Goal: Task Accomplishment & Management: Complete application form

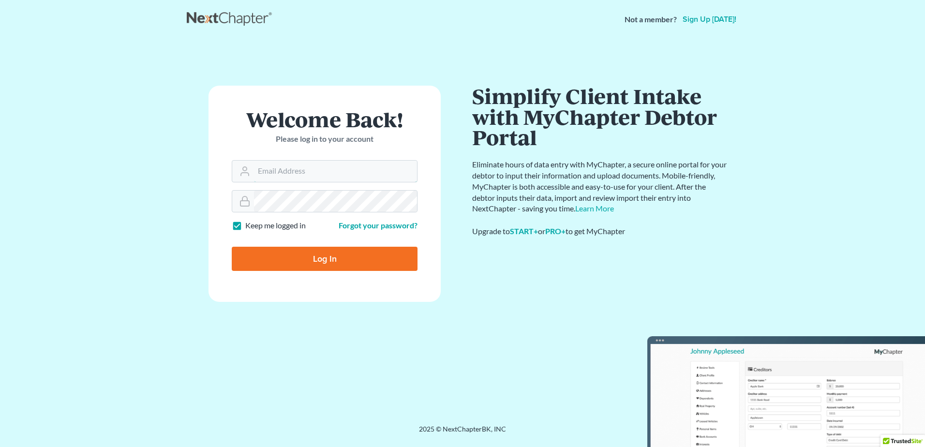
type input "acontilaw@gmail.com"
click at [333, 262] on input "Log In" at bounding box center [325, 259] width 186 height 24
type input "Thinking..."
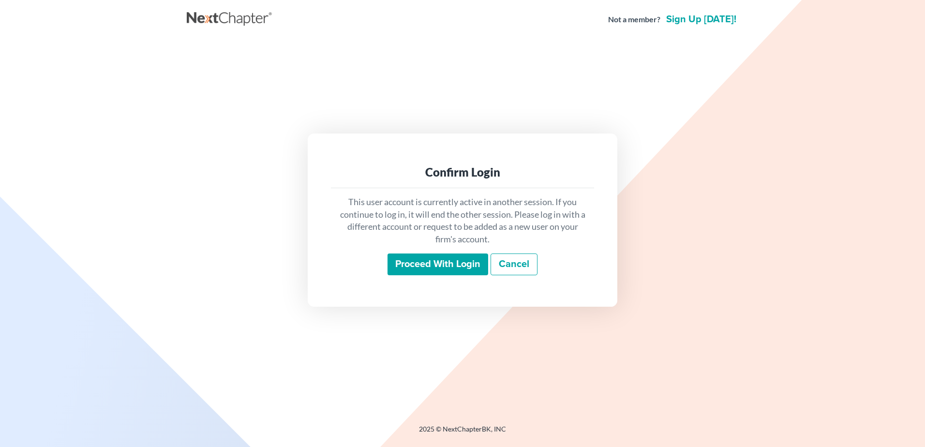
click at [429, 267] on input "Proceed with login" at bounding box center [438, 265] width 101 height 22
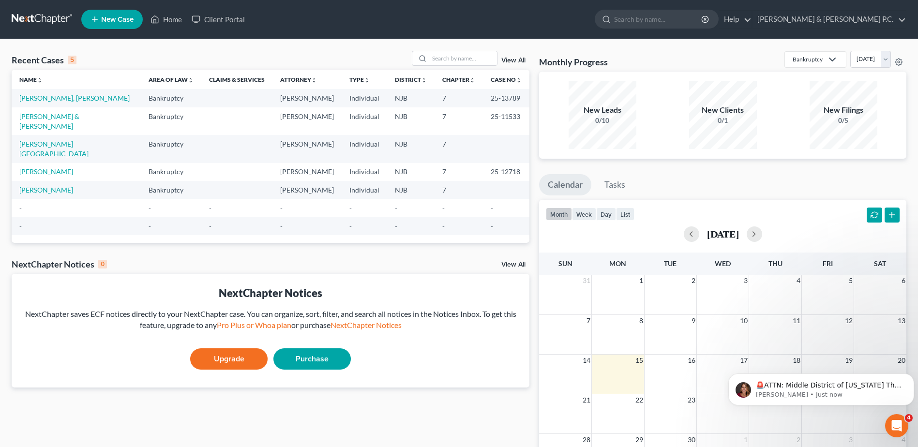
click at [110, 19] on span "New Case" at bounding box center [117, 19] width 32 height 7
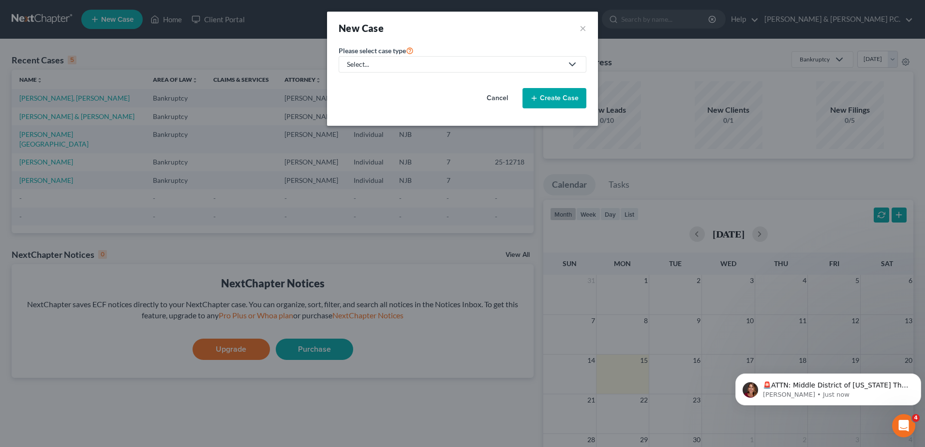
click at [382, 58] on link "Select..." at bounding box center [463, 64] width 248 height 16
click at [380, 82] on div "Bankruptcy" at bounding box center [394, 84] width 92 height 10
select select "51"
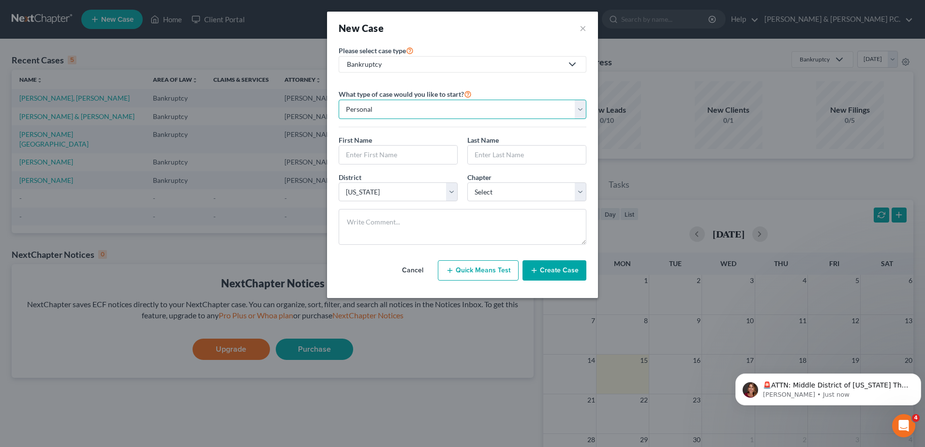
click at [394, 114] on select "Personal Business" at bounding box center [463, 109] width 248 height 19
click at [386, 151] on input "text" at bounding box center [398, 155] width 118 height 18
type input "[PERSON_NAME]"
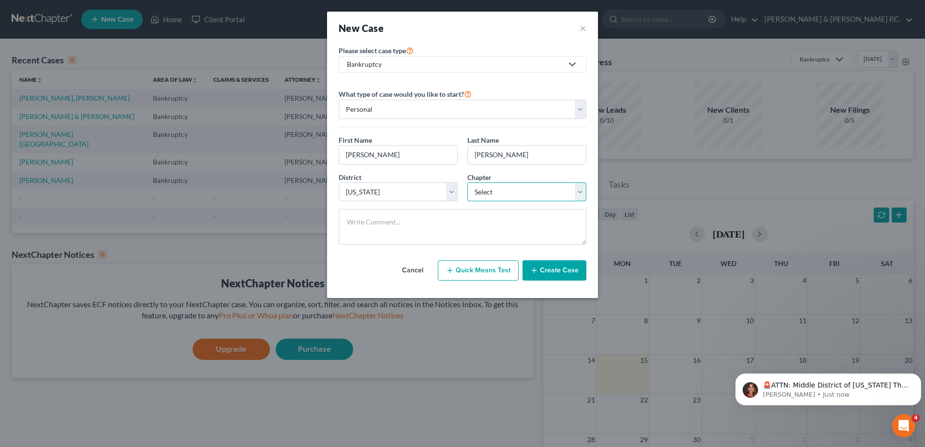
click at [579, 192] on select "Select 7 11 12 13" at bounding box center [526, 191] width 119 height 19
select select "0"
click at [467, 182] on select "Select 7 11 12 13" at bounding box center [526, 191] width 119 height 19
click at [553, 274] on button "Create Case" at bounding box center [555, 270] width 64 height 20
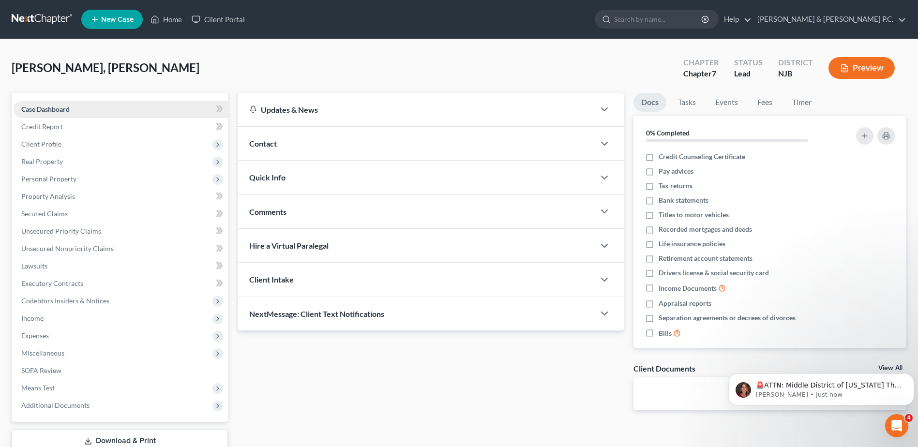
click at [101, 110] on link "Case Dashboard" at bounding box center [121, 109] width 214 height 17
click at [659, 156] on label "Credit Counseling Certificate" at bounding box center [702, 157] width 87 height 10
click at [663, 156] on input "Credit Counseling Certificate" at bounding box center [666, 155] width 6 height 6
click at [659, 159] on label "Credit Counseling Certificate" at bounding box center [702, 157] width 87 height 10
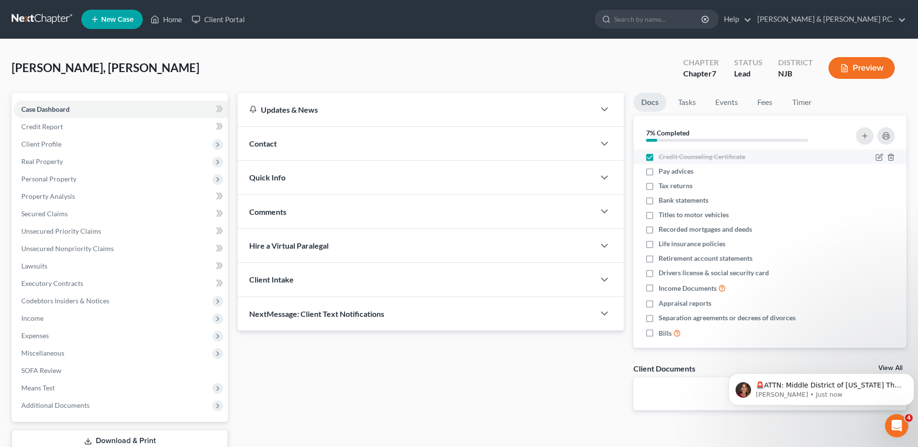
click at [663, 158] on input "Credit Counseling Certificate" at bounding box center [666, 155] width 6 height 6
checkbox input "false"
click at [318, 143] on div "Contact" at bounding box center [416, 143] width 357 height 33
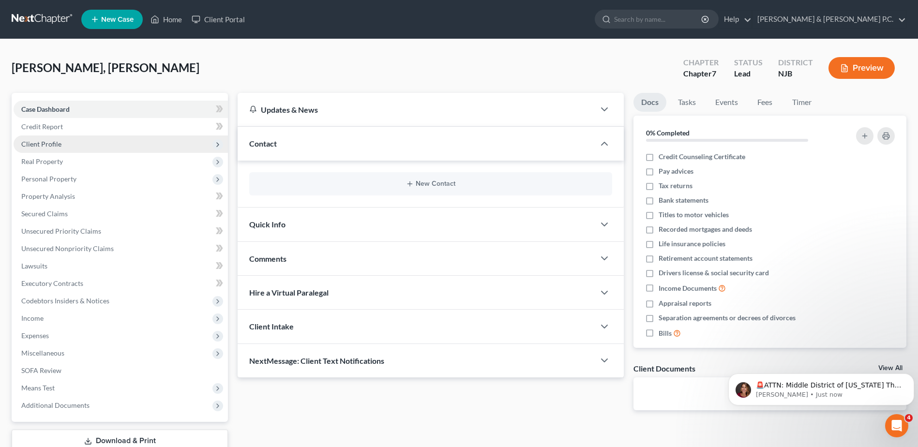
click at [80, 146] on span "Client Profile" at bounding box center [121, 144] width 214 height 17
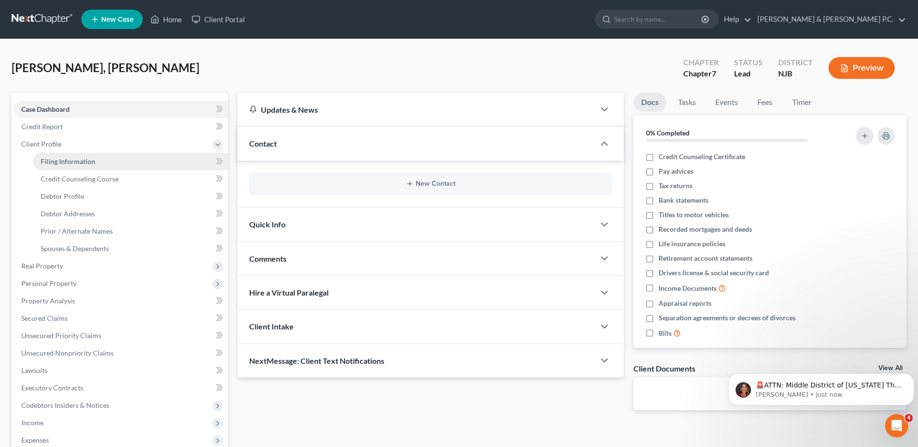
click at [83, 160] on span "Filing Information" at bounding box center [68, 161] width 55 height 8
select select "1"
select select "0"
select select "51"
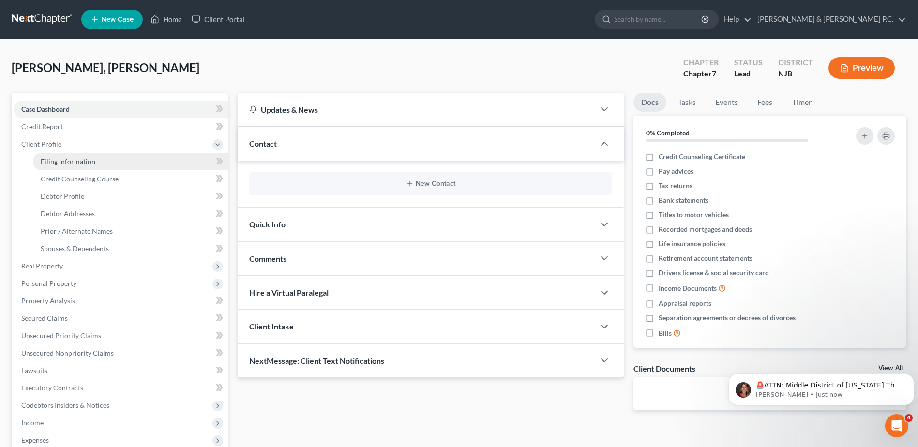
select select "33"
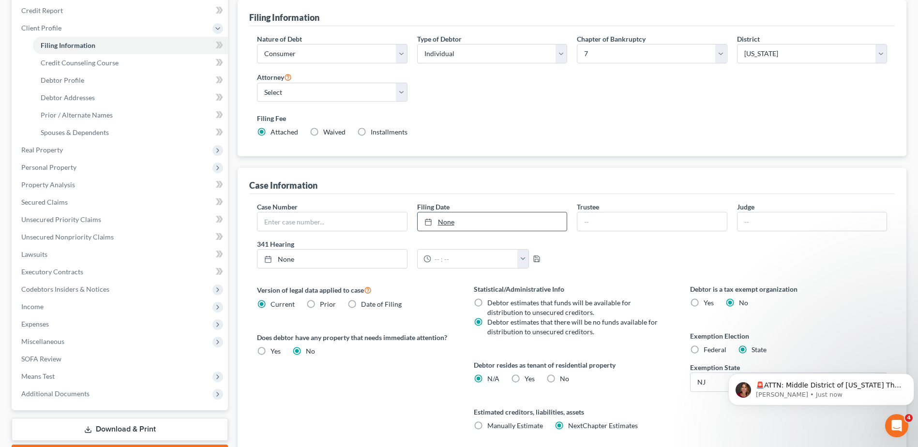
scroll to position [145, 0]
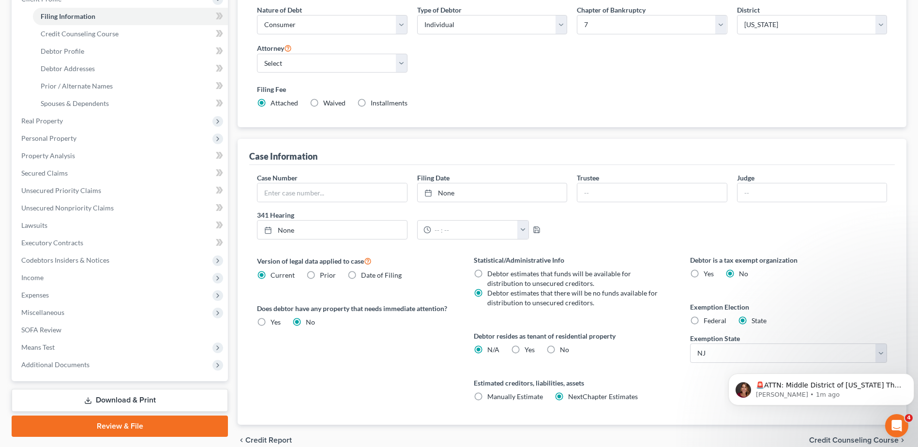
click at [525, 347] on label "Yes Yes" at bounding box center [530, 350] width 10 height 10
click at [528, 347] on input "Yes Yes" at bounding box center [531, 348] width 6 height 6
radio input "true"
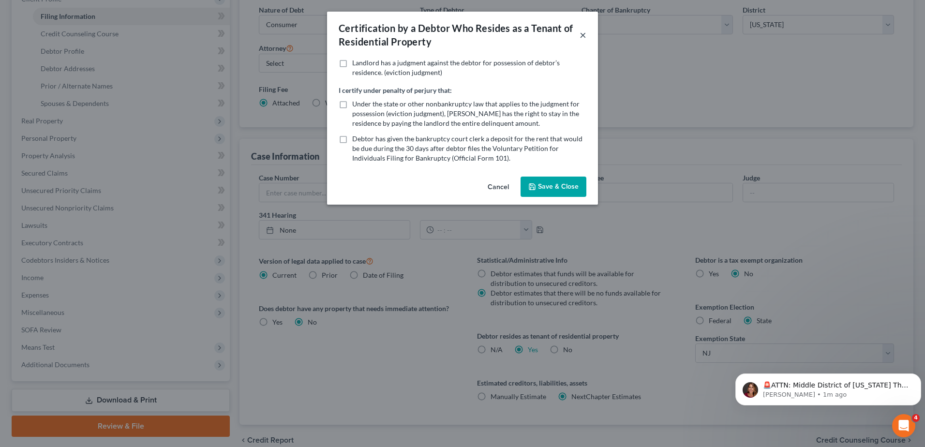
click at [584, 33] on button "×" at bounding box center [583, 35] width 7 height 12
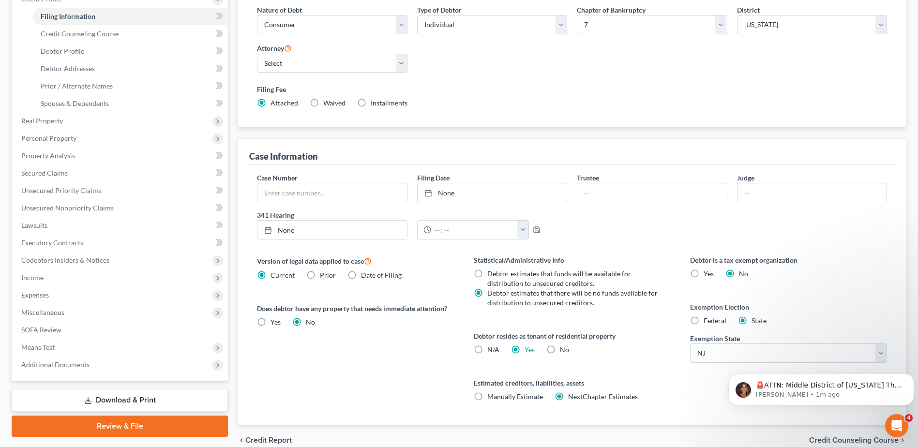
click at [487, 348] on label "N/A" at bounding box center [493, 350] width 12 height 10
click at [491, 348] on input "N/A" at bounding box center [494, 348] width 6 height 6
radio input "true"
radio input "false"
click at [704, 321] on label "Federal" at bounding box center [715, 321] width 23 height 10
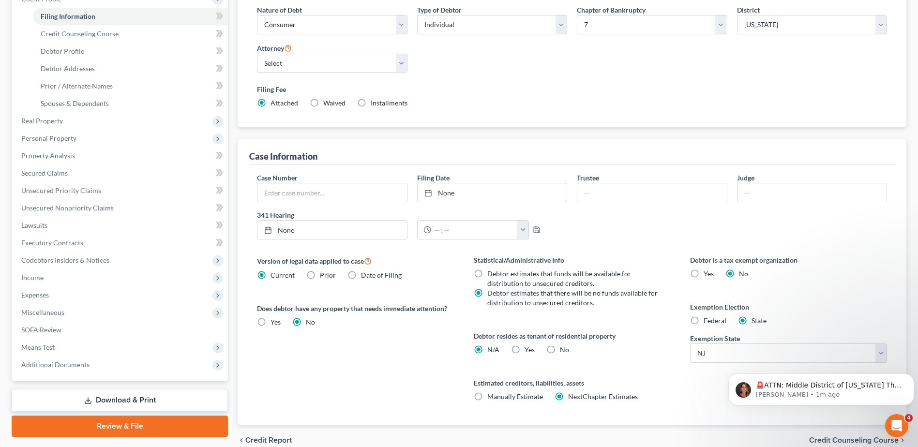
click at [708, 321] on input "Federal" at bounding box center [711, 319] width 6 height 6
radio input "true"
radio input "false"
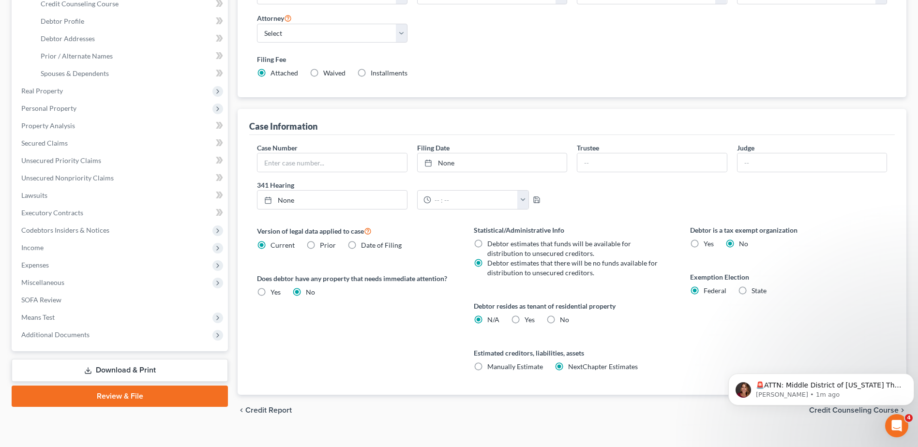
scroll to position [191, 0]
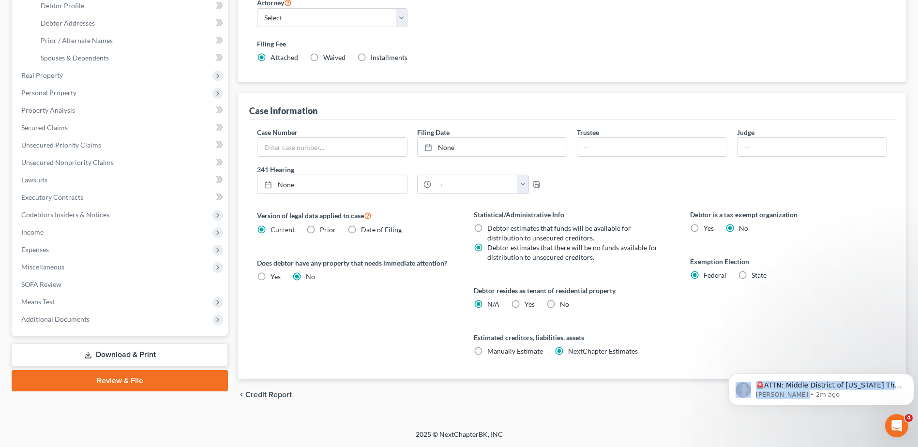
drag, startPoint x: 877, startPoint y: 392, endPoint x: 883, endPoint y: 308, distance: 84.4
click at [883, 353] on html "🚨ATTN: Middle District of [US_STATE] The court has added a new Credit Counselin…" at bounding box center [821, 387] width 194 height 68
drag, startPoint x: 883, startPoint y: 308, endPoint x: 905, endPoint y: 382, distance: 77.5
click at [905, 382] on div "🚨ATTN: Middle District of [US_STATE] The court has added a new Credit Counselin…" at bounding box center [821, 389] width 171 height 19
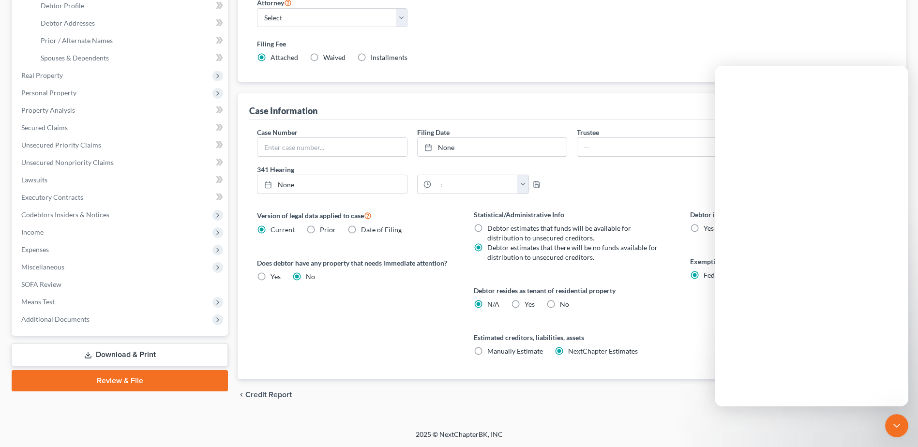
scroll to position [0, 0]
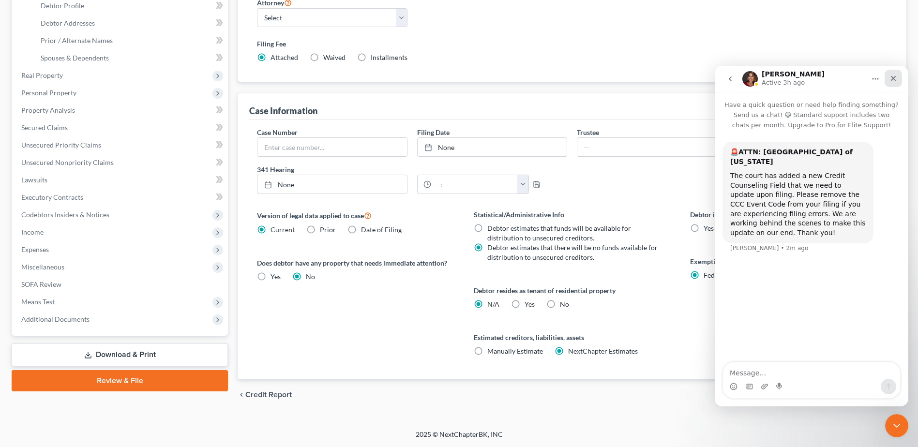
click at [893, 76] on icon "Close" at bounding box center [893, 79] width 8 height 8
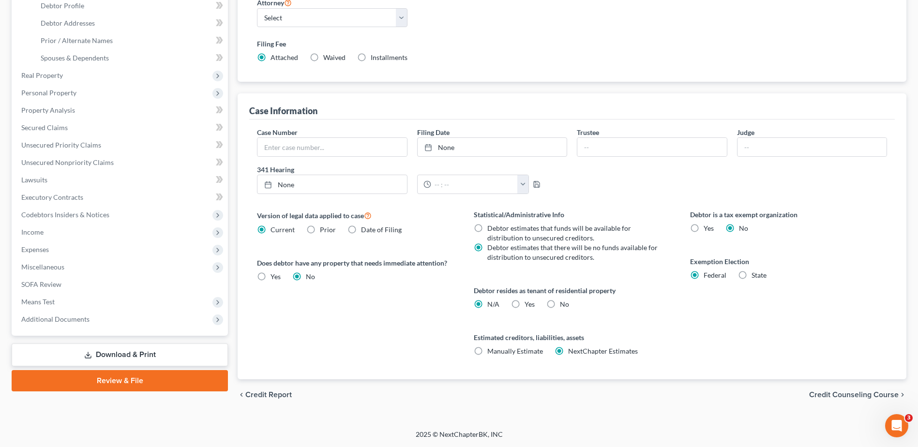
click at [868, 396] on span "Credit Counseling Course" at bounding box center [854, 395] width 90 height 8
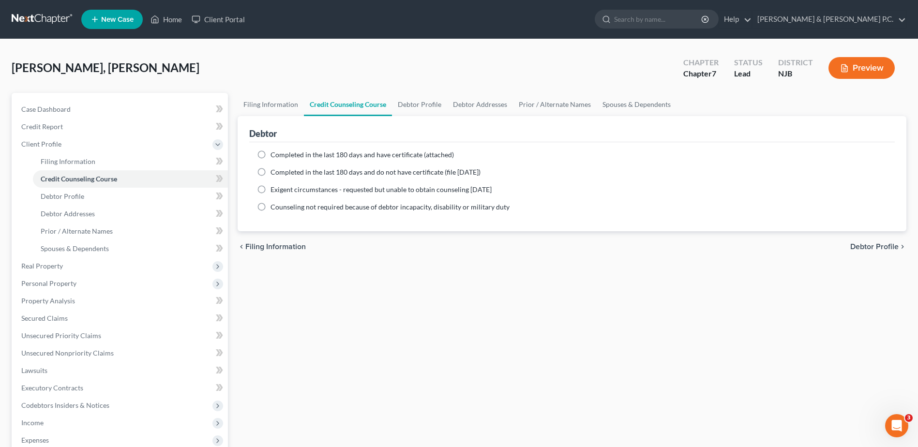
click at [271, 154] on label "Completed in the last 180 days and have certificate (attached)" at bounding box center [362, 155] width 183 height 10
click at [274, 154] on input "Completed in the last 180 days and have certificate (attached)" at bounding box center [277, 153] width 6 height 6
radio input "true"
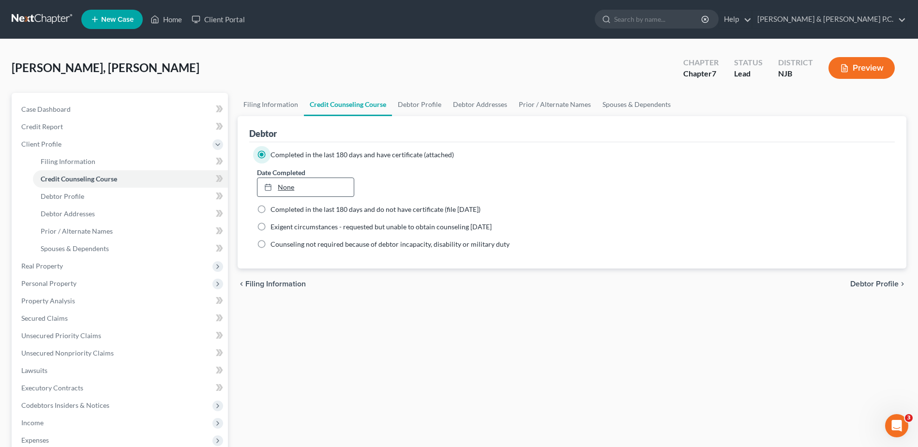
click at [270, 186] on icon at bounding box center [268, 187] width 8 height 8
type input "[DATE]"
click at [885, 284] on span "Debtor Profile" at bounding box center [874, 284] width 48 height 8
select select "0"
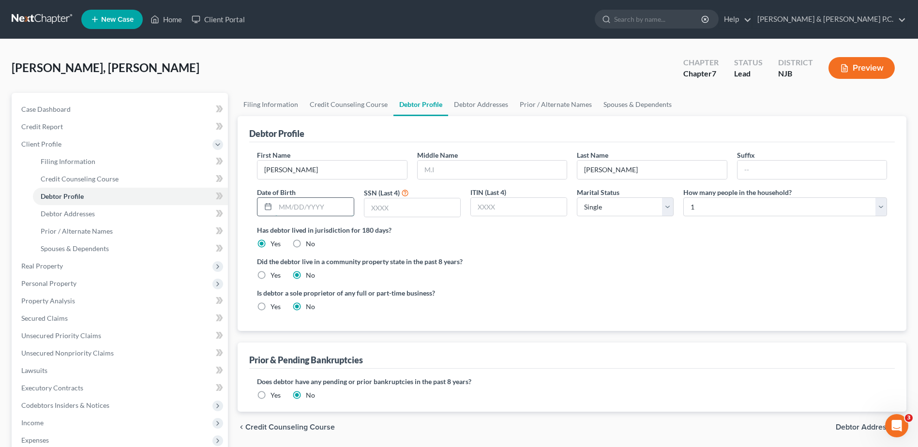
click at [282, 207] on input "text" at bounding box center [314, 207] width 78 height 18
type input "[DATE]"
click at [380, 207] on input "text" at bounding box center [412, 207] width 96 height 18
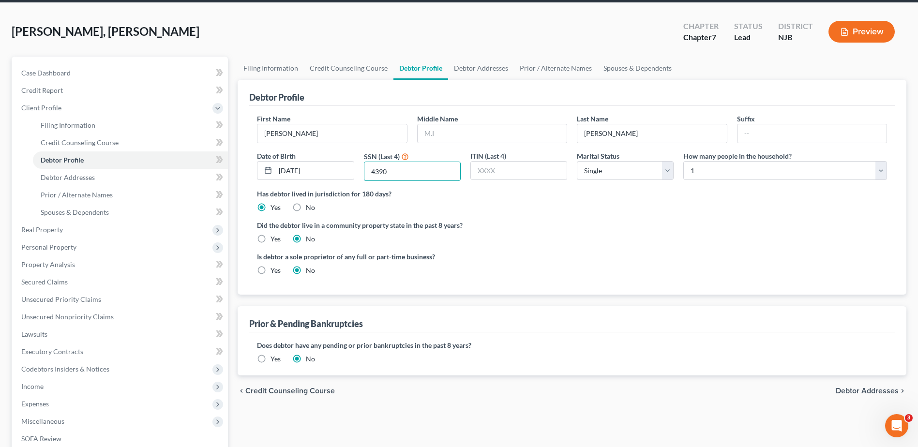
scroll to position [97, 0]
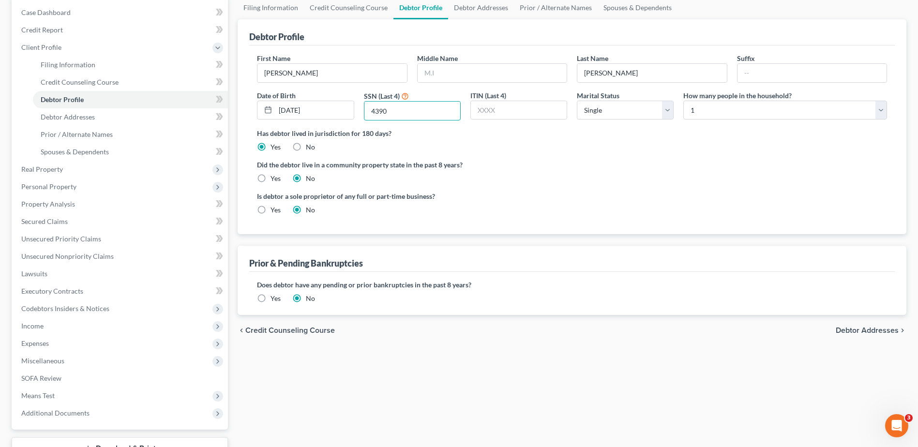
type input "4390"
click at [881, 331] on span "Debtor Addresses" at bounding box center [867, 331] width 63 height 8
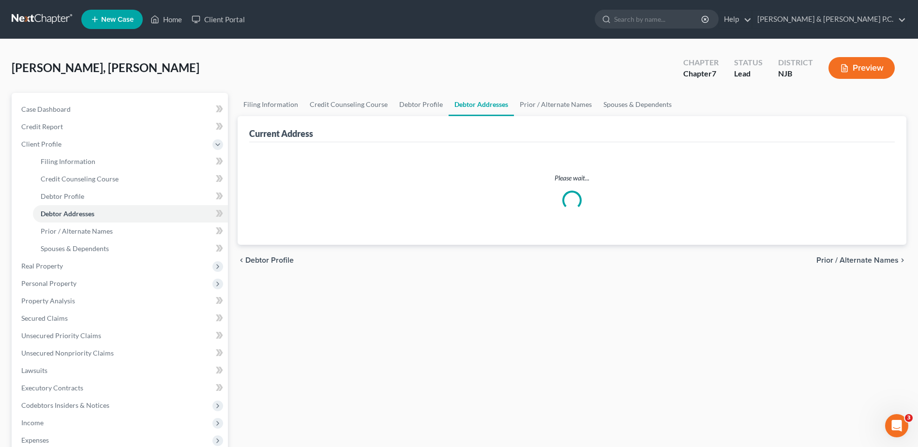
select select "0"
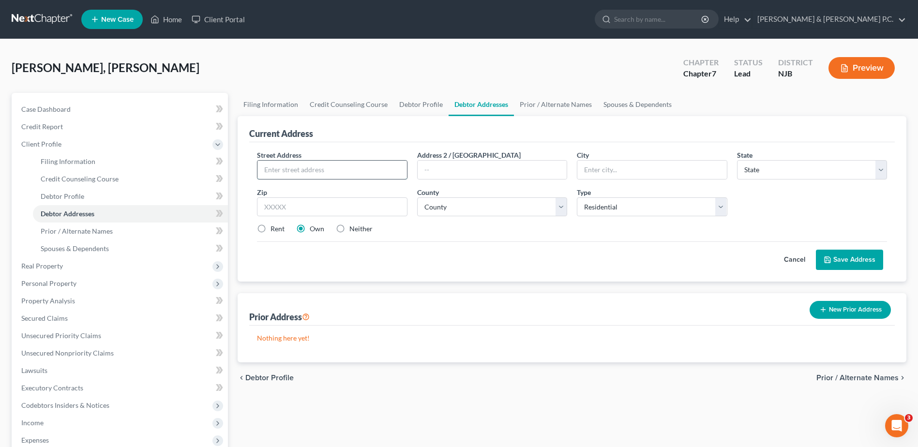
click at [332, 169] on input "text" at bounding box center [331, 170] width 149 height 18
type input "2018 [PERSON_NAME][GEOGRAPHIC_DATA]"
type input "Union"
type input "n"
type input "07083"
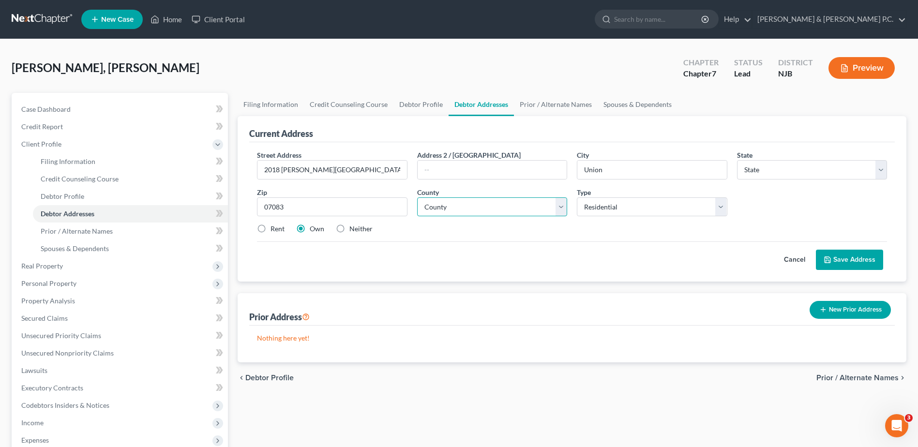
select select "33"
click at [717, 207] on select "Select Residential Mailing Rental Business" at bounding box center [652, 206] width 150 height 19
select select "2"
click at [577, 197] on select "Select Residential Mailing Rental Business" at bounding box center [652, 206] width 150 height 19
click at [271, 231] on label "Rent" at bounding box center [278, 229] width 14 height 10
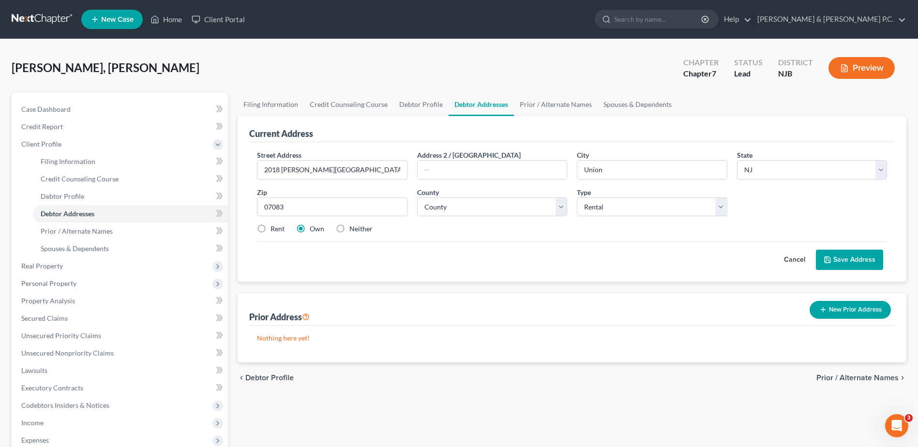
click at [274, 230] on input "Rent" at bounding box center [277, 227] width 6 height 6
radio input "true"
click at [848, 261] on button "Save Address" at bounding box center [849, 260] width 67 height 20
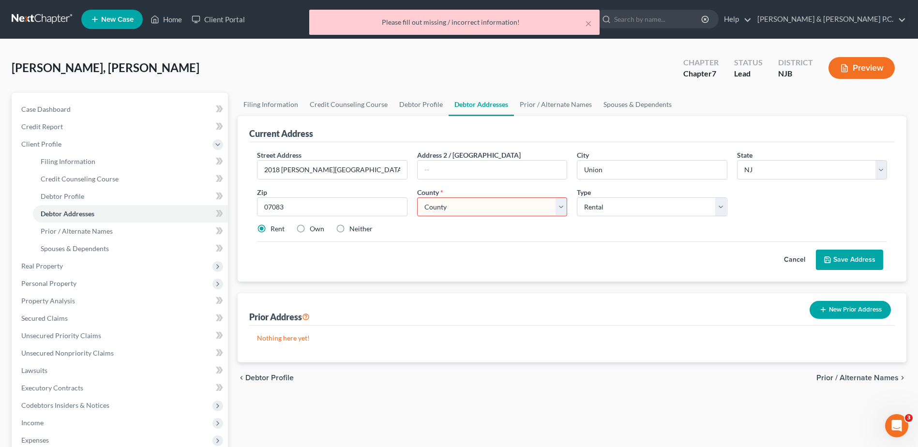
click at [561, 209] on select "County [GEOGRAPHIC_DATA] [GEOGRAPHIC_DATA] [GEOGRAPHIC_DATA] [GEOGRAPHIC_DATA] …" at bounding box center [492, 206] width 150 height 19
select select "19"
click at [417, 197] on select "County [GEOGRAPHIC_DATA] [GEOGRAPHIC_DATA] [GEOGRAPHIC_DATA] [GEOGRAPHIC_DATA] …" at bounding box center [492, 206] width 150 height 19
click at [845, 258] on button "Save Address" at bounding box center [849, 260] width 67 height 20
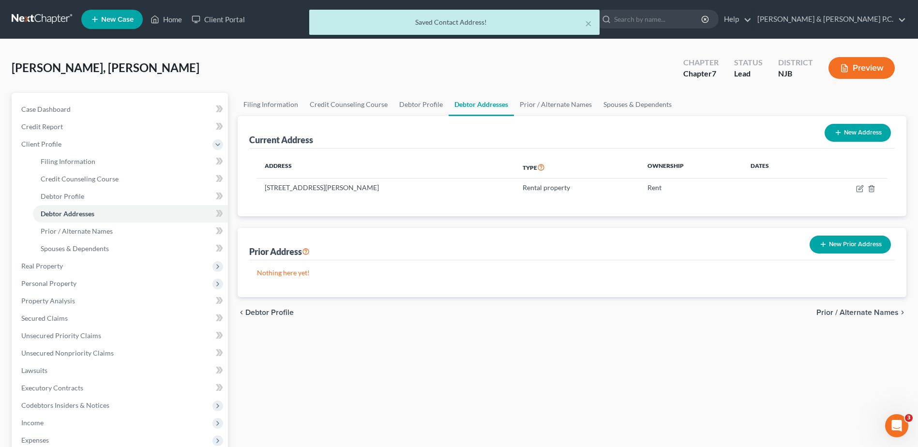
click at [857, 312] on span "Prior / Alternate Names" at bounding box center [857, 313] width 82 height 8
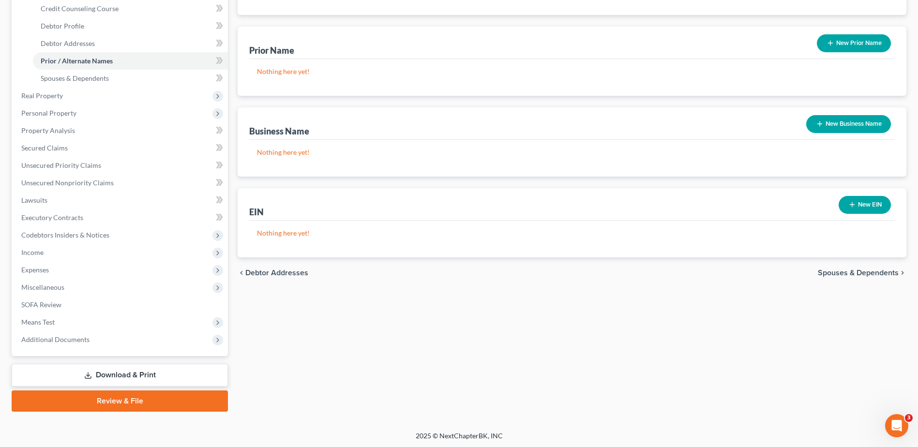
scroll to position [172, 0]
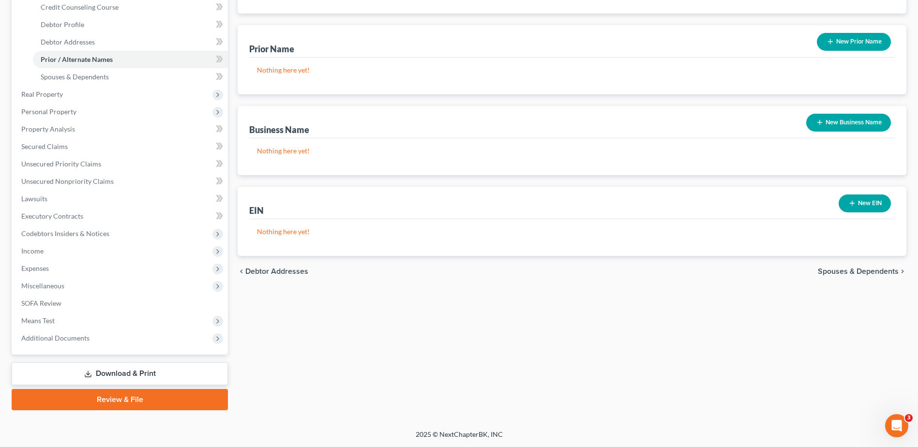
click at [861, 271] on span "Spouses & Dependents" at bounding box center [858, 272] width 81 height 8
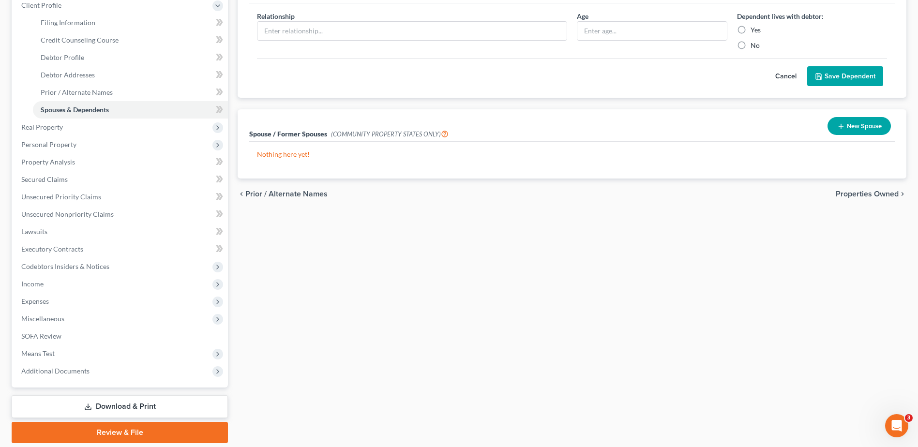
scroll to position [145, 0]
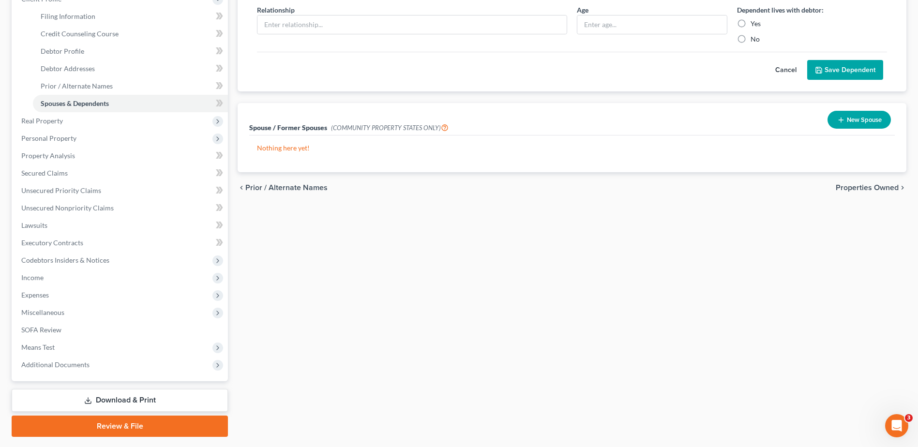
click at [868, 189] on span "Properties Owned" at bounding box center [867, 188] width 63 height 8
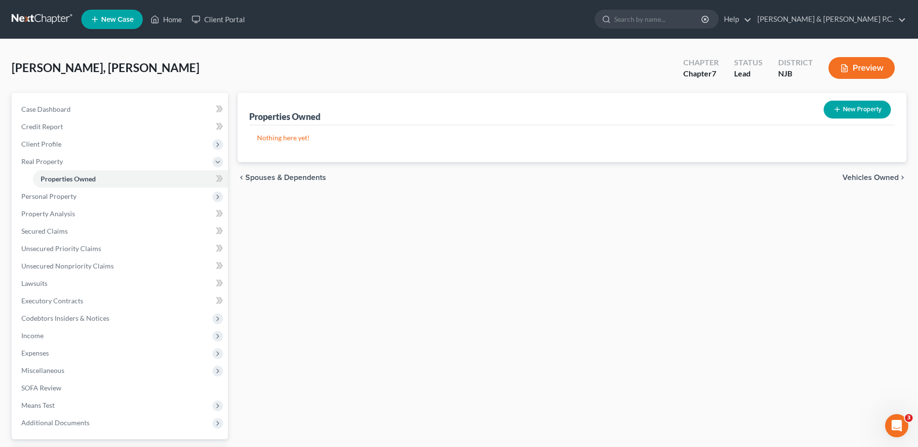
click at [866, 175] on span "Vehicles Owned" at bounding box center [871, 178] width 56 height 8
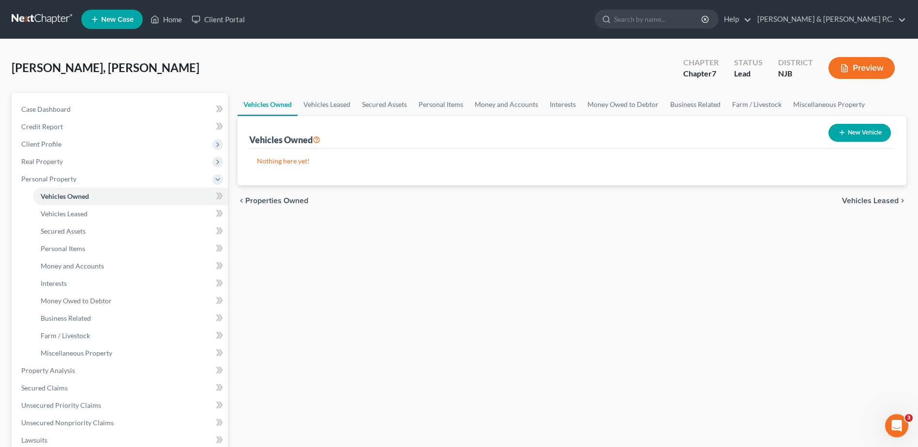
click at [872, 133] on button "New Vehicle" at bounding box center [859, 133] width 62 height 18
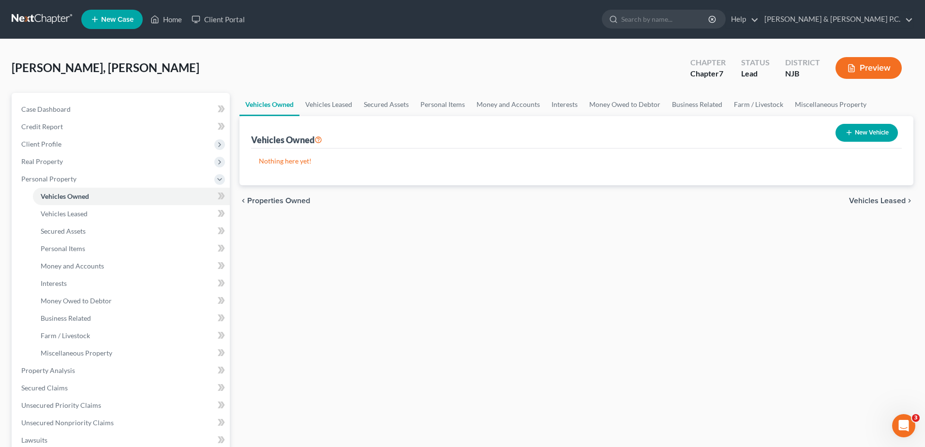
select select "0"
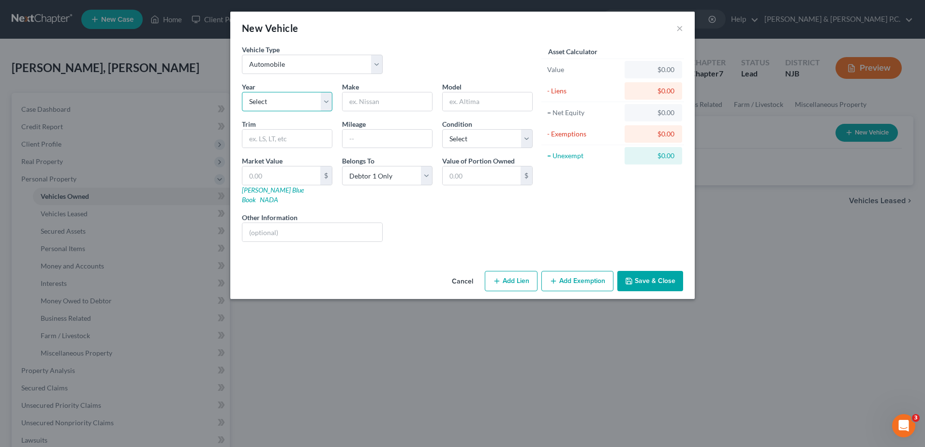
click at [328, 107] on select "Select 2026 2025 2024 2023 2022 2021 2020 2019 2018 2017 2016 2015 2014 2013 20…" at bounding box center [287, 101] width 90 height 19
select select "24"
click at [242, 92] on select "Select 2026 2025 2024 2023 2022 2021 2020 2019 2018 2017 2016 2015 2014 2013 20…" at bounding box center [287, 101] width 90 height 19
click at [371, 97] on input "text" at bounding box center [388, 101] width 90 height 18
type input "Toyota"
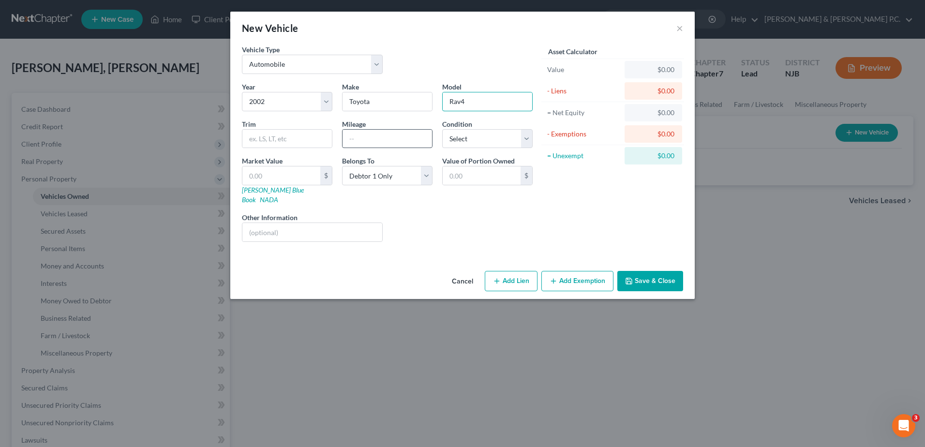
type input "Rav4"
click at [366, 139] on input "text" at bounding box center [388, 139] width 90 height 18
type input "180000"
click at [525, 140] on select "Select Excellent Very Good Good Fair Poor" at bounding box center [487, 138] width 90 height 19
select select "3"
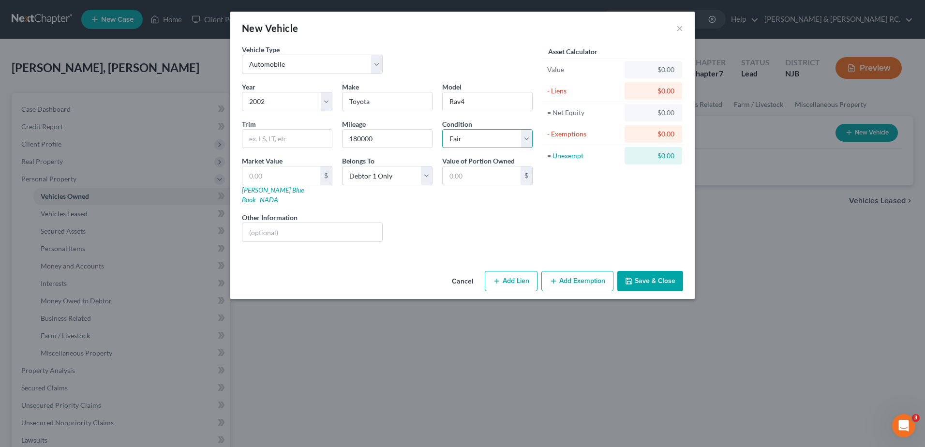
click at [442, 129] on select "Select Excellent Very Good Good Fair Poor" at bounding box center [487, 138] width 90 height 19
click at [290, 175] on input "text" at bounding box center [281, 175] width 78 height 18
type input "3"
type input "3.00"
type input "31"
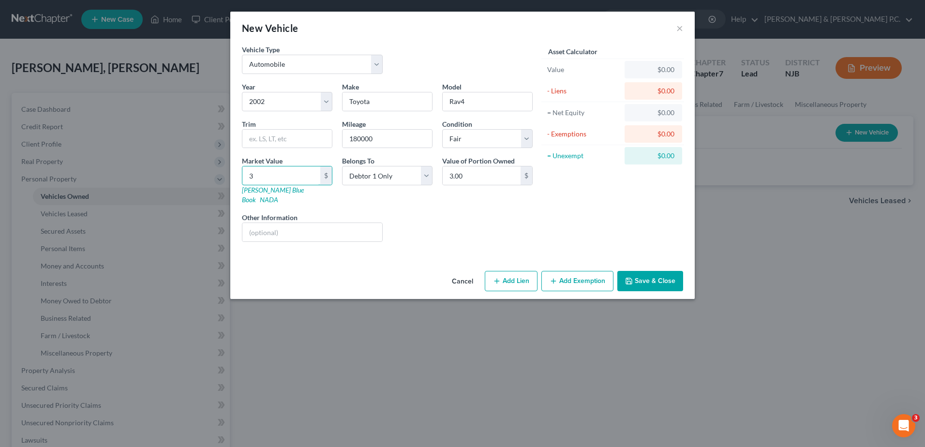
type input "31.00"
type input "317"
type input "317.00"
type input "3175"
type input "3,175.00"
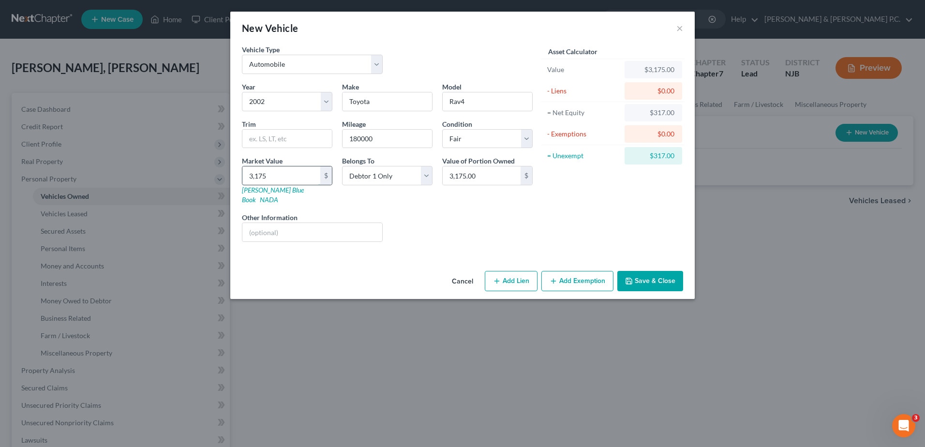
click at [289, 177] on input "3,175" at bounding box center [281, 175] width 78 height 18
type input "3"
type input "3.00"
type input "31"
type input "31.00"
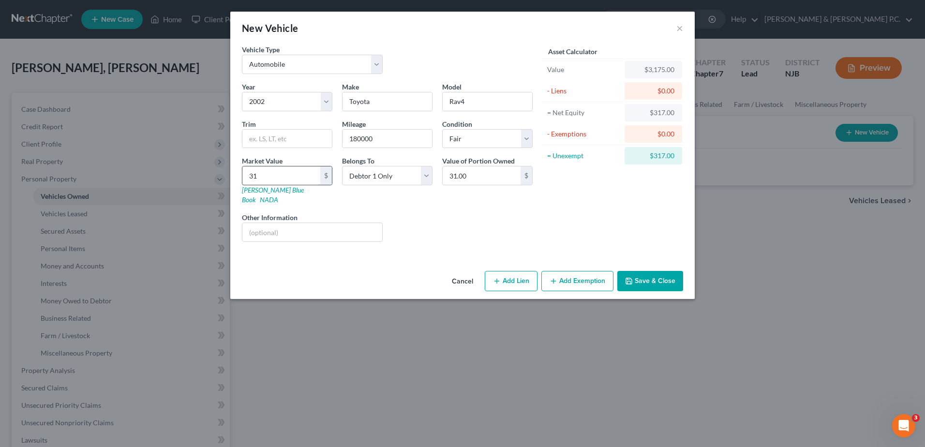
type input "317"
type input "317.00"
type input "3175"
type input "3,175.00"
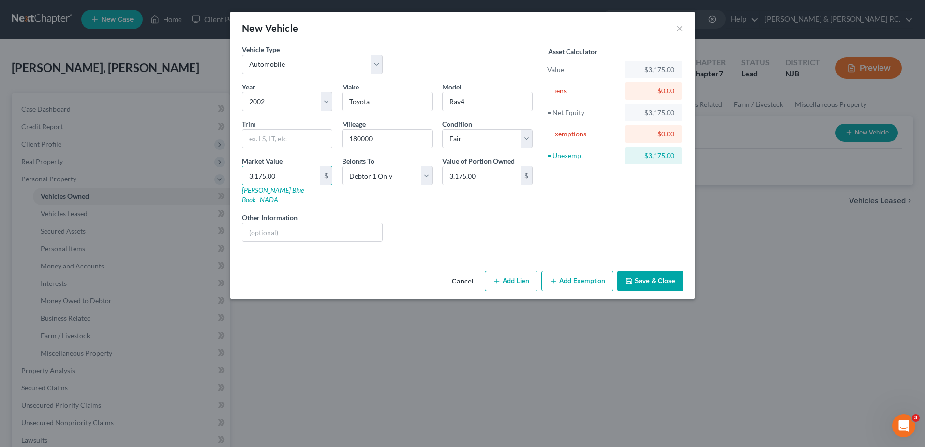
click at [568, 271] on button "Add Exemption" at bounding box center [578, 281] width 72 height 20
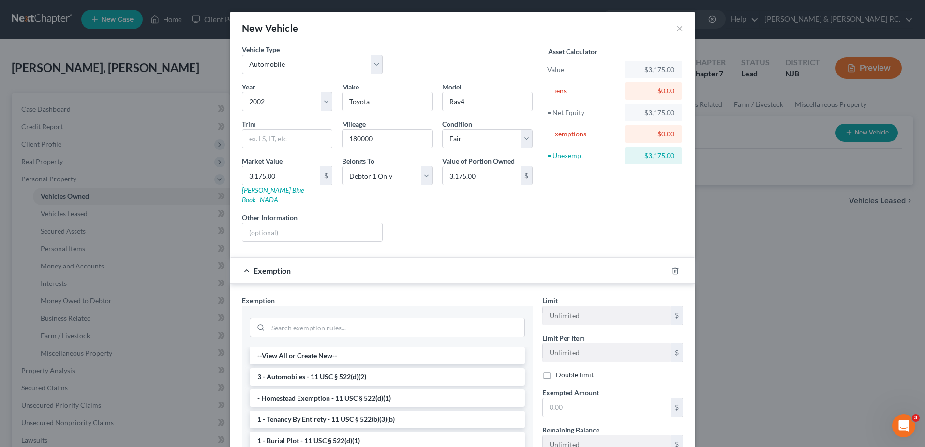
scroll to position [114, 0]
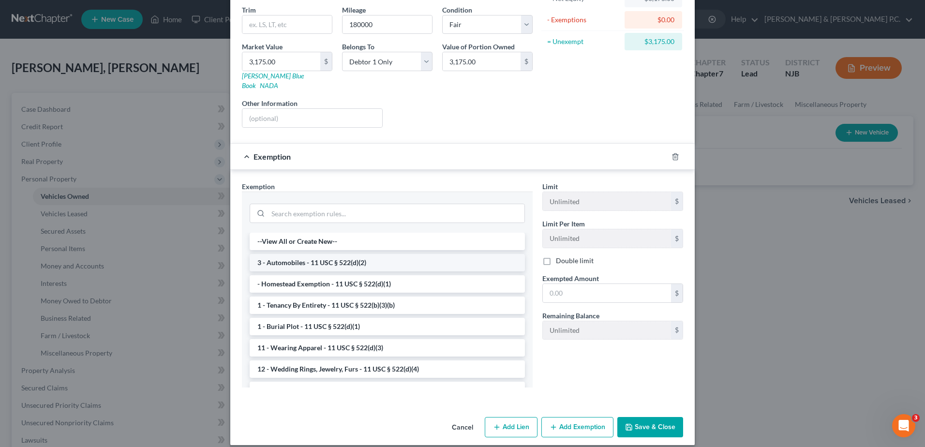
click at [379, 254] on li "3 - Automobiles - 11 USC § 522(d)(2)" at bounding box center [387, 262] width 275 height 17
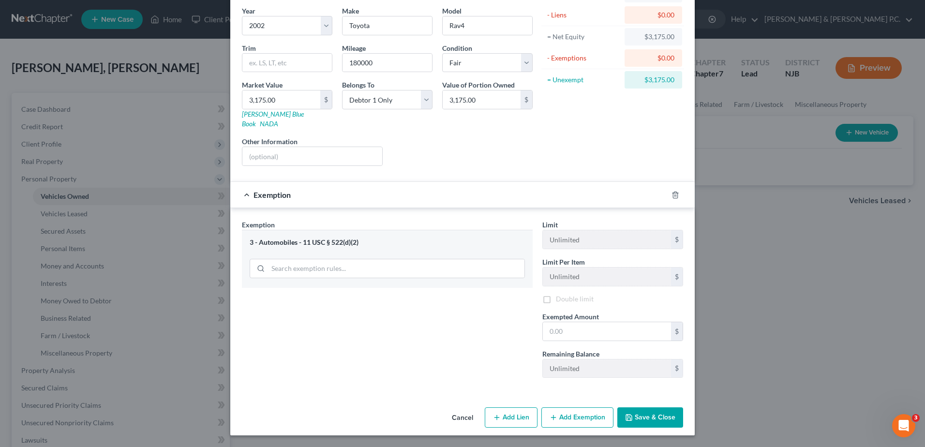
scroll to position [66, 0]
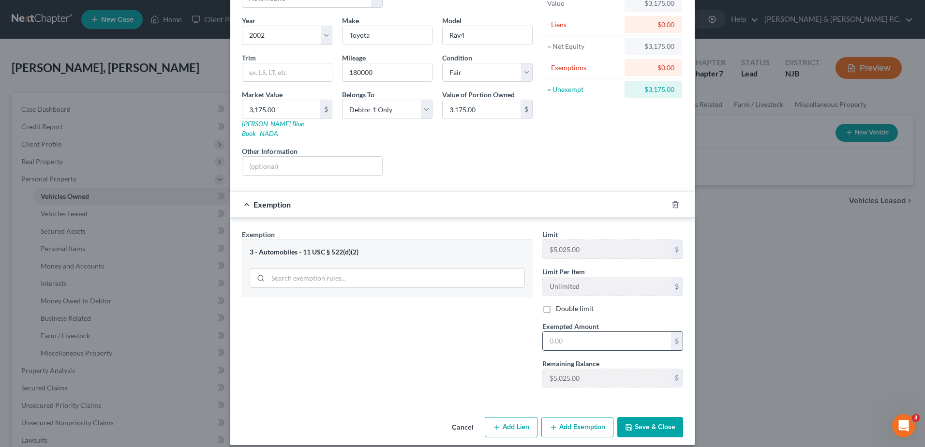
click at [567, 332] on input "text" at bounding box center [607, 341] width 128 height 18
type input "2"
type input "3,175.00"
click at [644, 419] on button "Save & Close" at bounding box center [650, 427] width 66 height 20
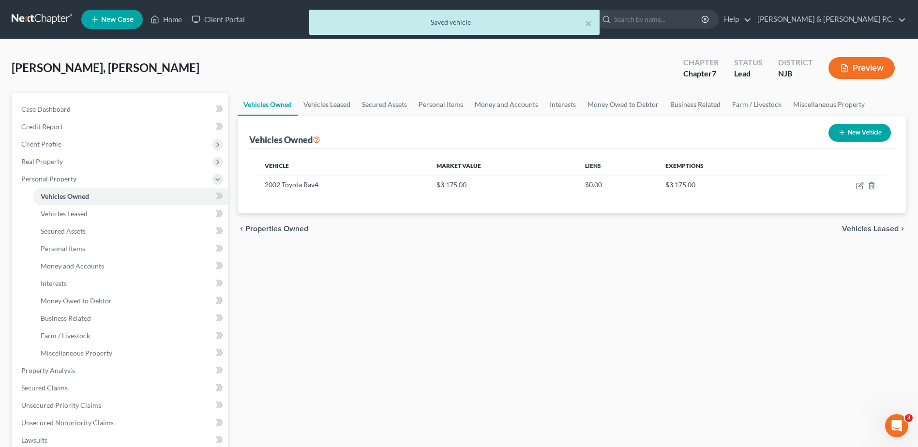
click at [887, 228] on span "Vehicles Leased" at bounding box center [870, 229] width 57 height 8
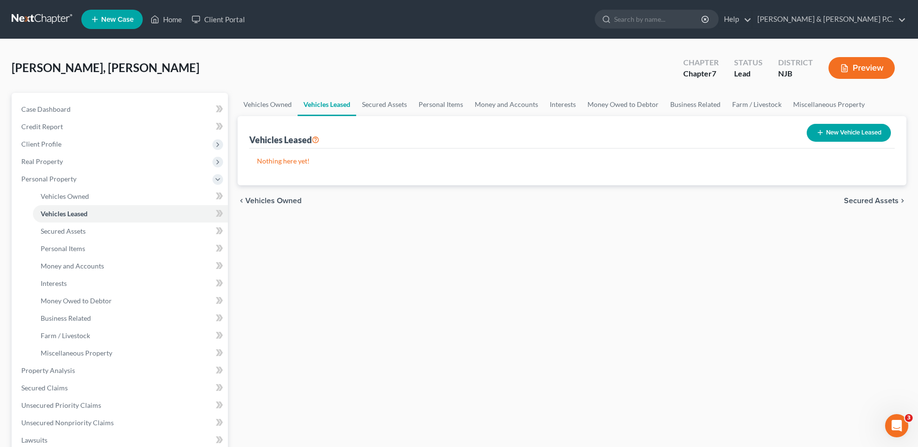
click at [865, 200] on span "Secured Assets" at bounding box center [871, 201] width 55 height 8
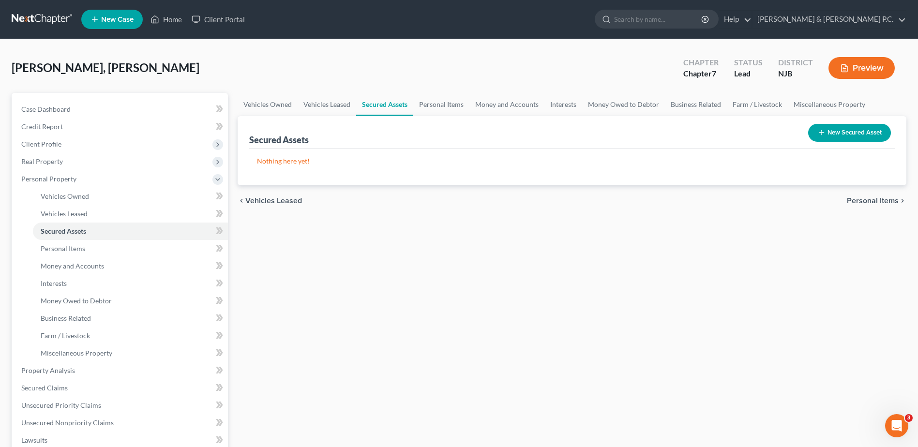
click at [865, 200] on span "Personal Items" at bounding box center [873, 201] width 52 height 8
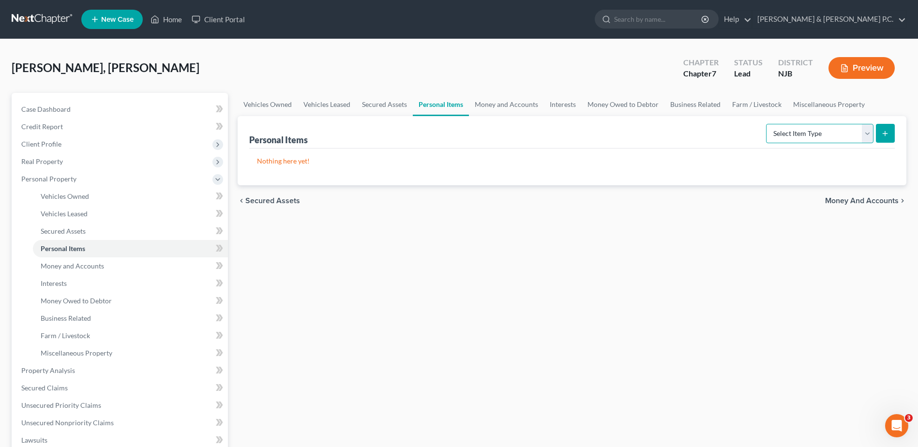
click at [870, 140] on select "Select Item Type Clothing Collectibles Of Value Electronics Firearms Household …" at bounding box center [819, 133] width 107 height 19
select select "household_goods"
click at [767, 124] on select "Select Item Type Clothing Collectibles Of Value Electronics Firearms Household …" at bounding box center [819, 133] width 107 height 19
click at [886, 134] on line "submit" at bounding box center [885, 134] width 4 height 0
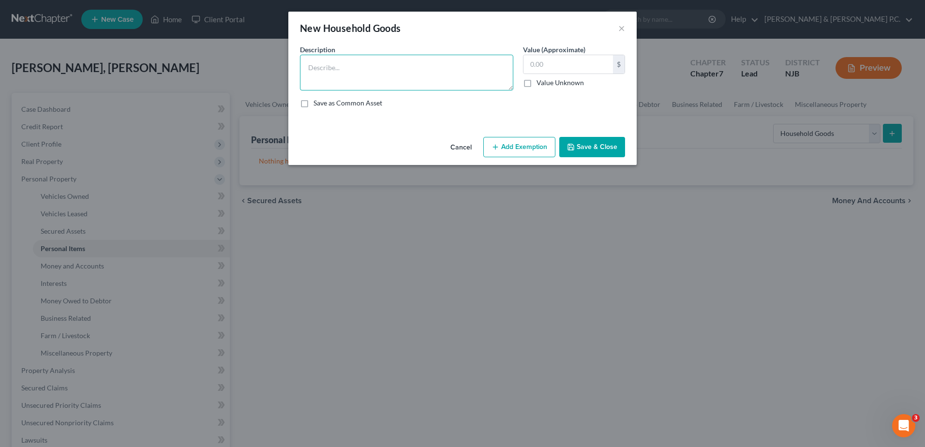
click at [335, 61] on textarea at bounding box center [406, 73] width 213 height 36
type textarea "Household goods and furniture"
click at [549, 65] on input "text" at bounding box center [569, 64] width 90 height 18
type input "750.00"
click at [537, 84] on label "Value Unknown" at bounding box center [560, 83] width 47 height 10
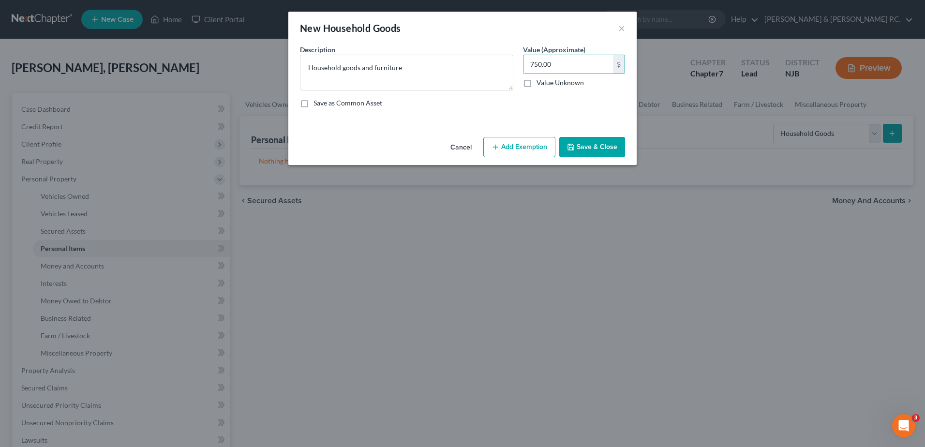
click at [541, 84] on input "Value Unknown" at bounding box center [544, 81] width 6 height 6
checkbox input "true"
type input "0.00"
click at [314, 103] on label "Save as Common Asset" at bounding box center [348, 103] width 69 height 10
click at [317, 103] on input "Save as Common Asset" at bounding box center [320, 101] width 6 height 6
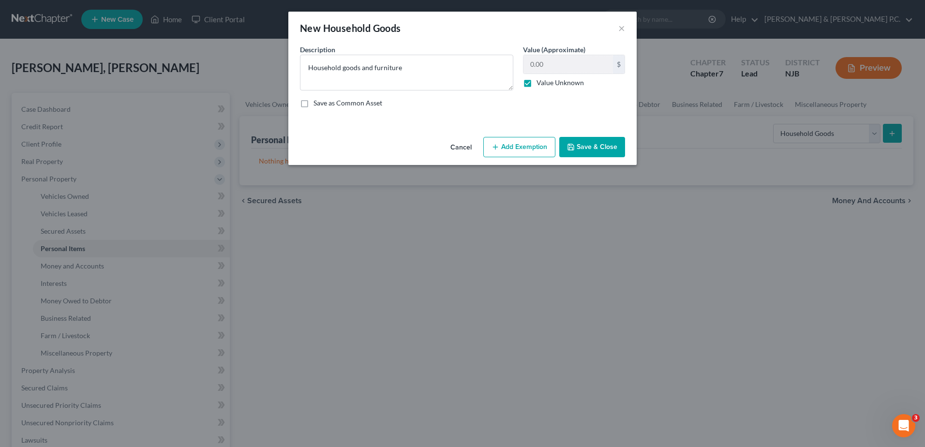
checkbox input "true"
click at [511, 151] on button "Add Exemption" at bounding box center [519, 147] width 72 height 20
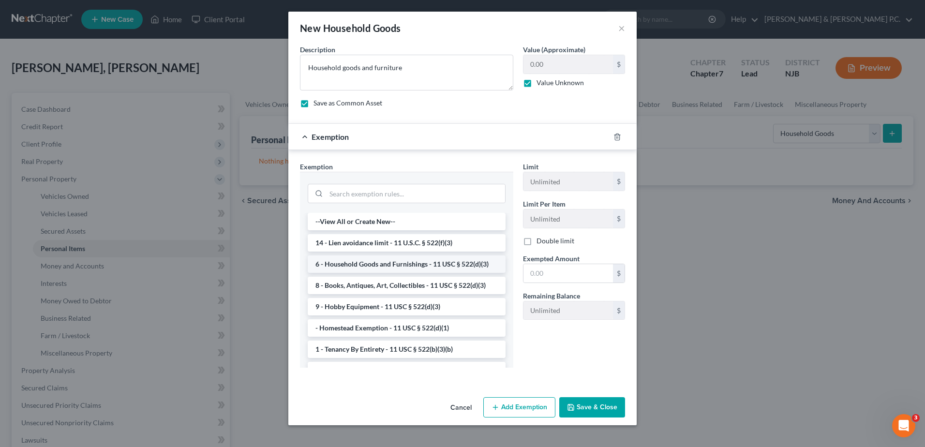
click at [428, 265] on li "6 - Household Goods and Furnishings - 11 USC § 522(d)(3)" at bounding box center [407, 264] width 198 height 17
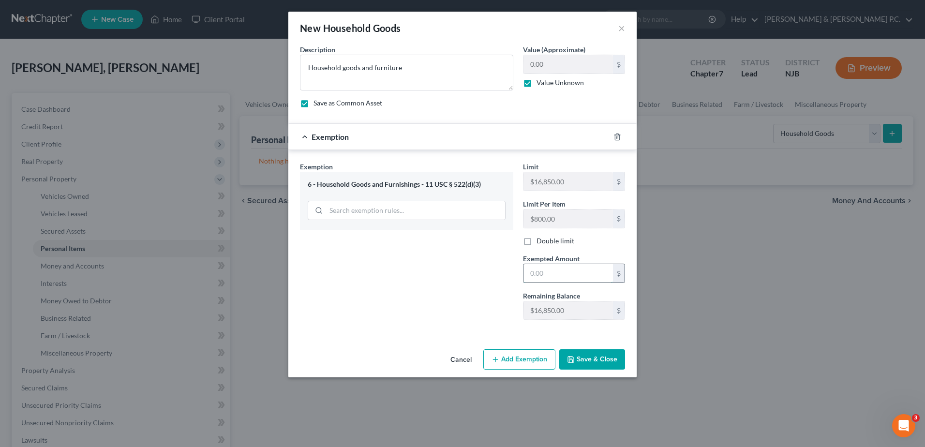
click at [553, 273] on input "text" at bounding box center [569, 273] width 90 height 18
type input "750.00"
click at [595, 365] on button "Save & Close" at bounding box center [592, 359] width 66 height 20
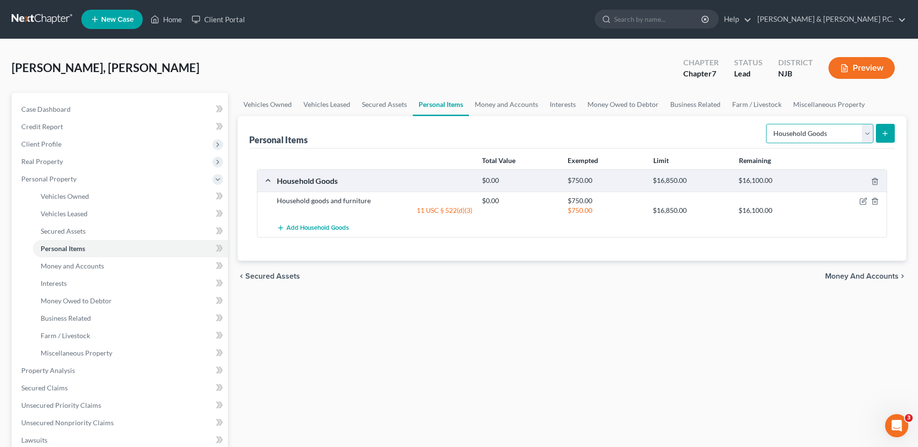
click at [868, 137] on select "Select Item Type Clothing Collectibles Of Value Electronics Firearms Household …" at bounding box center [819, 133] width 107 height 19
select select "clothing"
click at [767, 124] on select "Select Item Type Clothing Collectibles Of Value Electronics Firearms Household …" at bounding box center [819, 133] width 107 height 19
click at [888, 135] on icon "submit" at bounding box center [885, 134] width 8 height 8
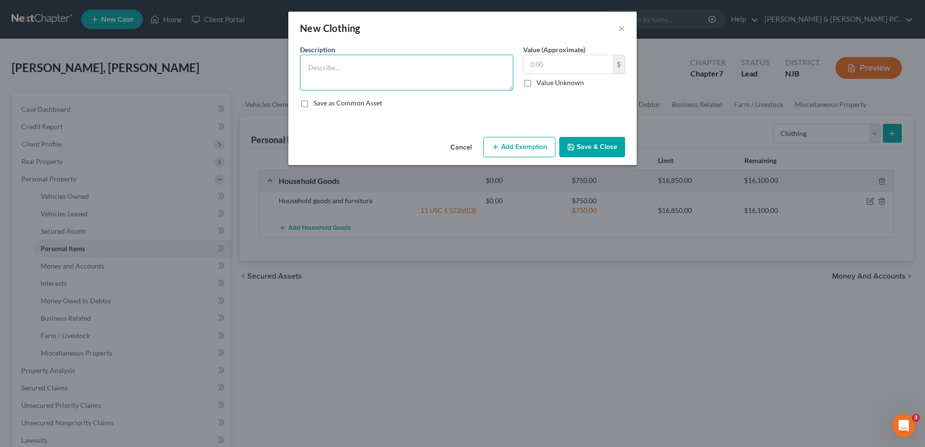
click at [406, 58] on textarea at bounding box center [406, 73] width 213 height 36
type textarea "Clothing"
type input "500.00"
click at [314, 105] on label "Save as Common Asset" at bounding box center [348, 103] width 69 height 10
click at [317, 105] on input "Save as Common Asset" at bounding box center [320, 101] width 6 height 6
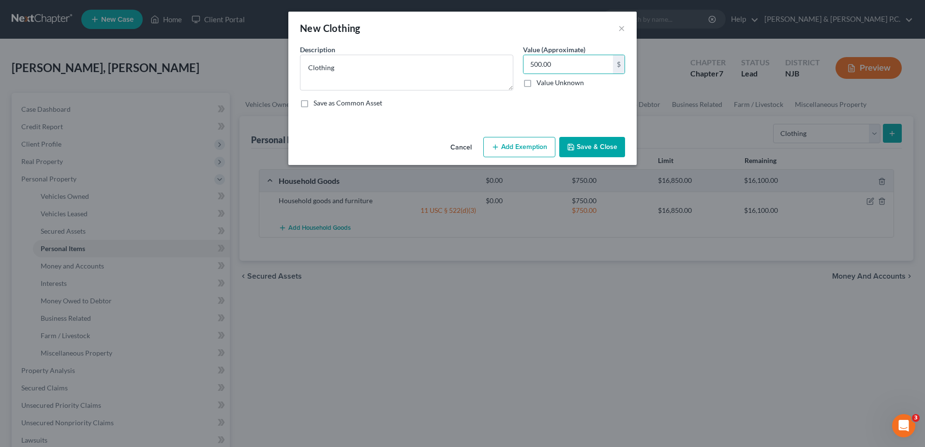
checkbox input "true"
click at [538, 146] on button "Add Exemption" at bounding box center [519, 147] width 72 height 20
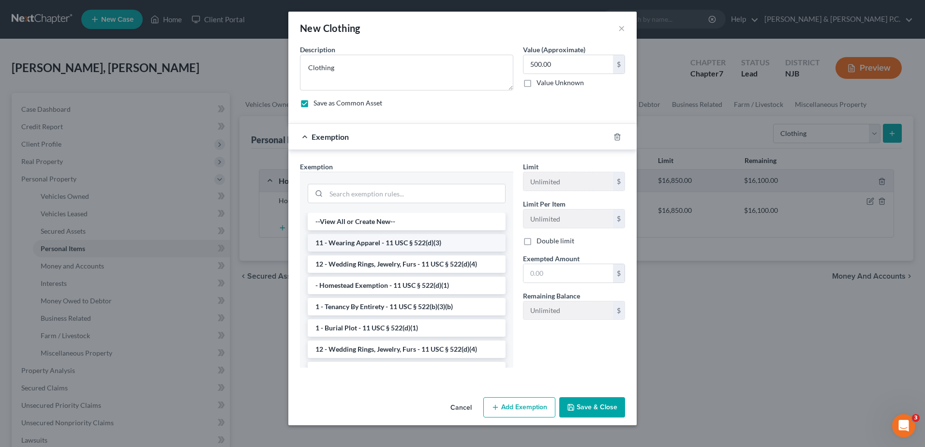
click at [455, 241] on li "11 - Wearing Apparel - 11 USC § 522(d)(3)" at bounding box center [407, 242] width 198 height 17
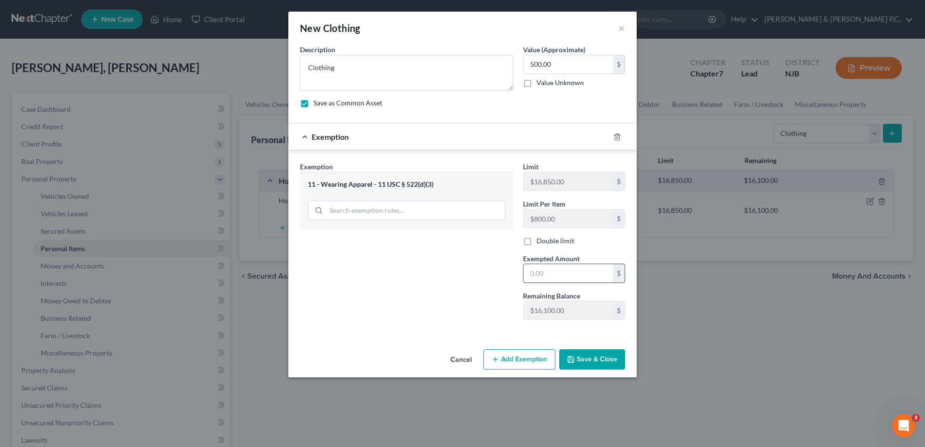
click at [533, 272] on input "text" at bounding box center [569, 273] width 90 height 18
type input "500.00"
click at [594, 362] on button "Save & Close" at bounding box center [592, 359] width 66 height 20
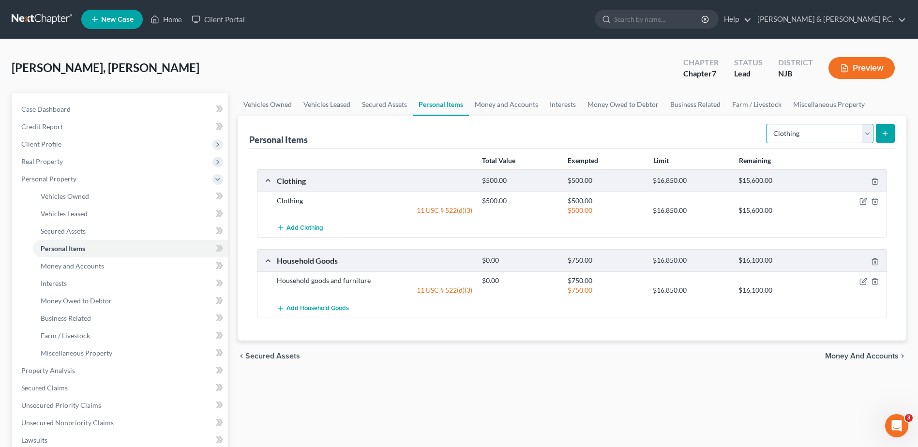
click at [869, 134] on select "Select Item Type Clothing Collectibles Of Value Electronics Firearms Household …" at bounding box center [819, 133] width 107 height 19
select select "electronics"
click at [767, 124] on select "Select Item Type Clothing Collectibles Of Value Electronics Firearms Household …" at bounding box center [819, 133] width 107 height 19
click at [891, 136] on button "submit" at bounding box center [885, 133] width 19 height 19
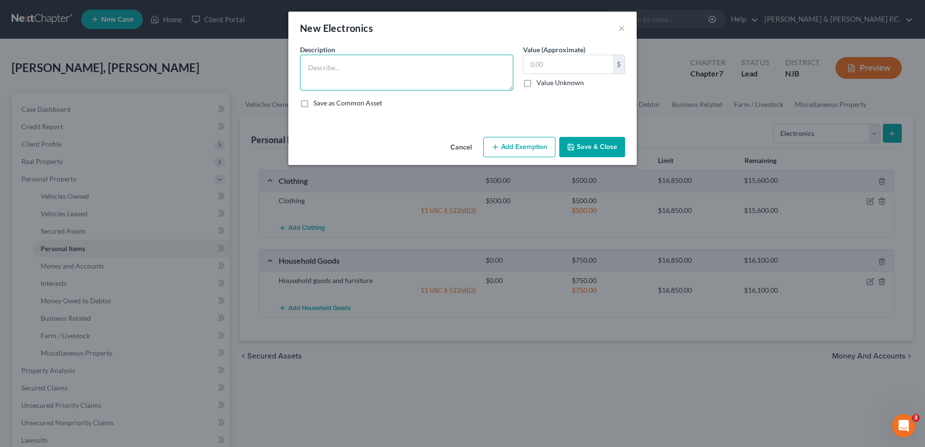
click at [439, 66] on textarea at bounding box center [406, 73] width 213 height 36
type textarea "Computer, cell phone and television"
type input "300.00"
click at [511, 150] on button "Add Exemption" at bounding box center [519, 147] width 72 height 20
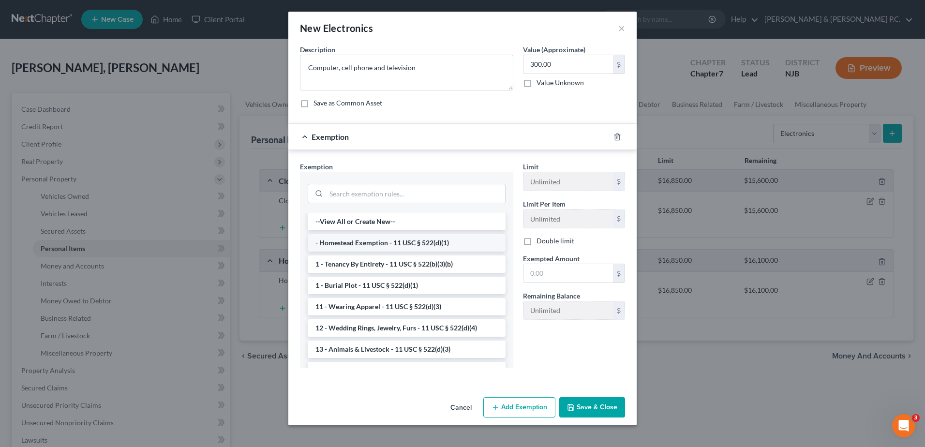
click at [463, 245] on li "- Homestead Exemption - 11 USC § 522(d)(1)" at bounding box center [407, 242] width 198 height 17
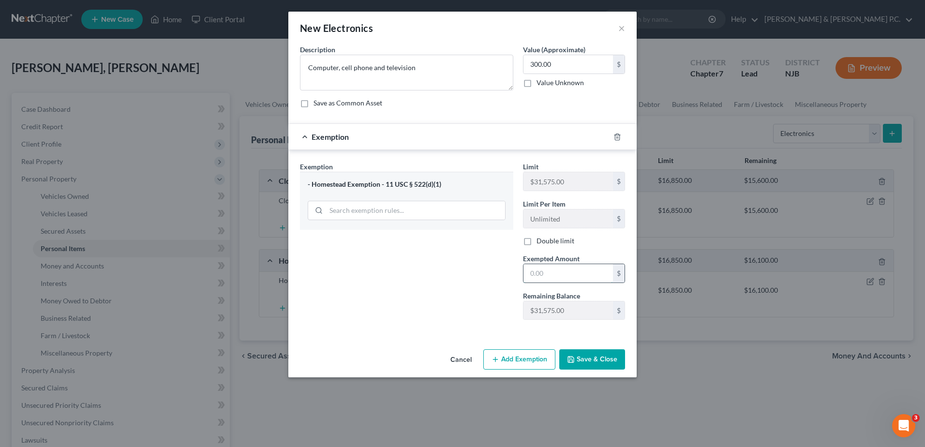
click at [531, 271] on input "text" at bounding box center [569, 273] width 90 height 18
type input "300.00"
click at [458, 358] on button "Cancel" at bounding box center [461, 359] width 37 height 19
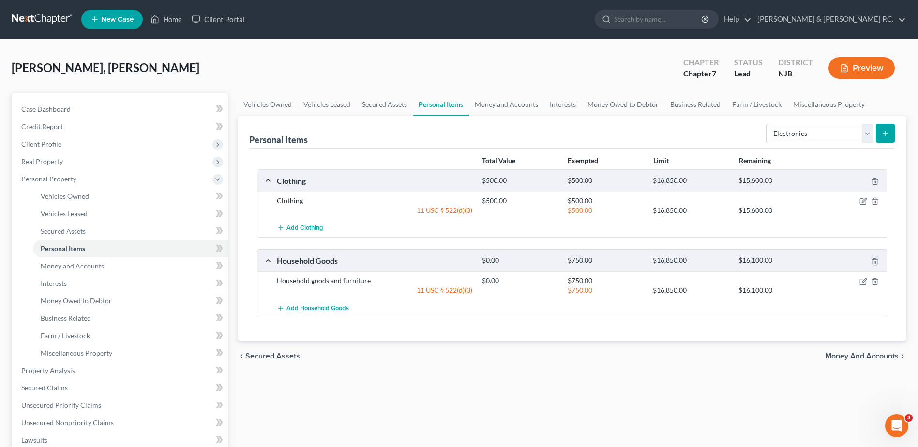
click at [887, 136] on icon "submit" at bounding box center [885, 134] width 8 height 8
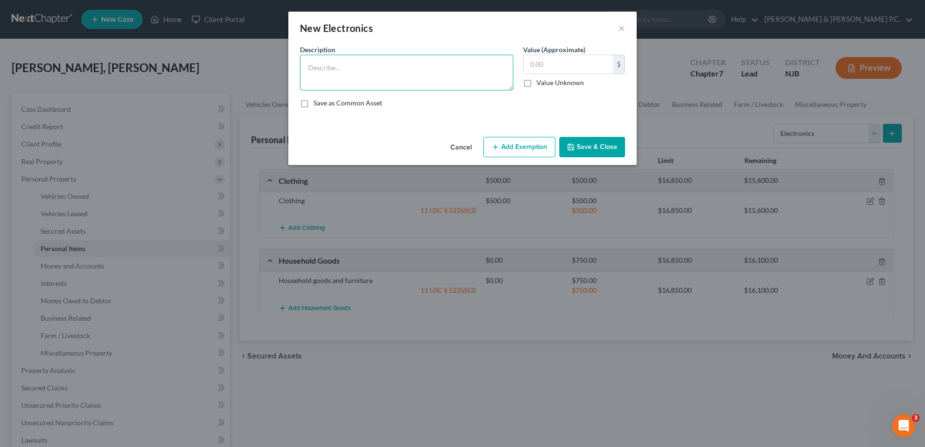
click at [338, 71] on textarea at bounding box center [406, 73] width 213 height 36
type textarea "Computer, cell phone and computer"
click at [531, 60] on input "text" at bounding box center [569, 64] width 90 height 18
type input "300.00"
click at [510, 143] on button "Add Exemption" at bounding box center [519, 147] width 72 height 20
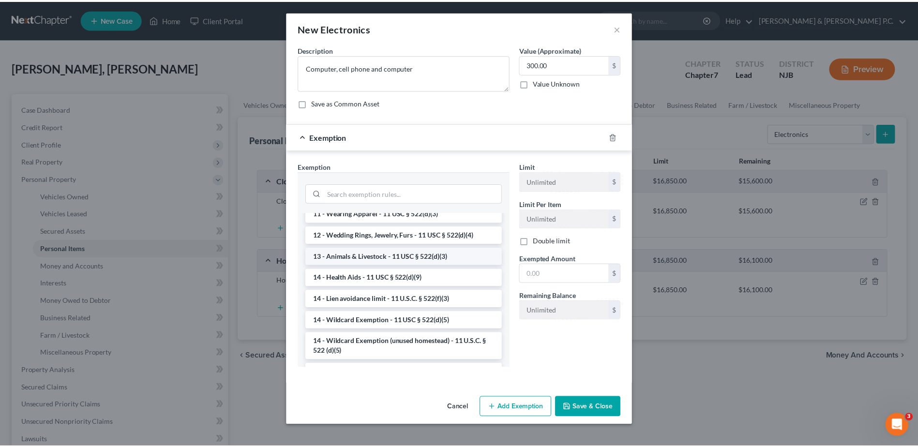
scroll to position [97, 0]
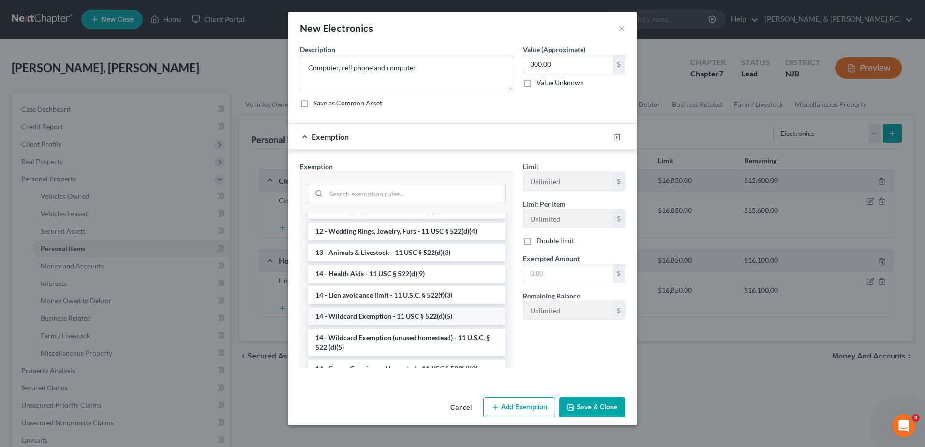
click at [425, 320] on li "14 - Wildcard Exemption - 11 USC § 522(d)(5)" at bounding box center [407, 316] width 198 height 17
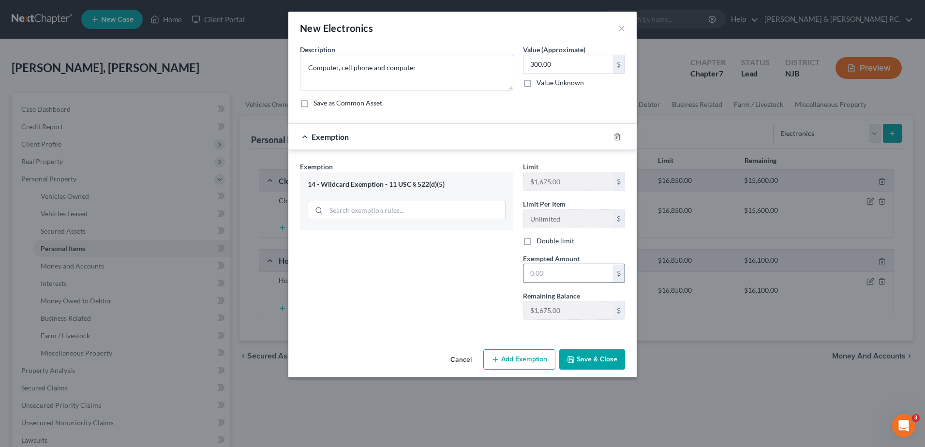
click at [546, 274] on input "text" at bounding box center [569, 273] width 90 height 18
type input "300.00"
click at [590, 361] on button "Save & Close" at bounding box center [592, 359] width 66 height 20
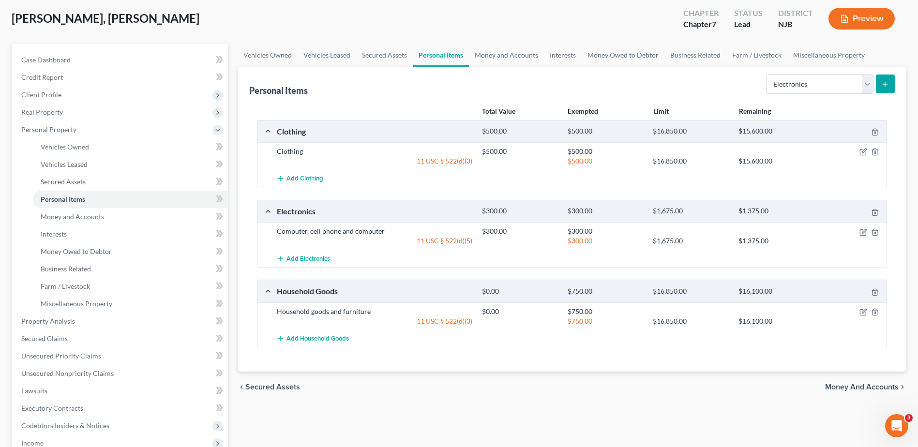
scroll to position [48, 0]
click at [868, 89] on select "Select Item Type Clothing Collectibles Of Value Electronics Firearms Household …" at bounding box center [819, 84] width 107 height 19
select select "jewelry"
click at [767, 75] on select "Select Item Type Clothing Collectibles Of Value Electronics Firearms Household …" at bounding box center [819, 84] width 107 height 19
click at [889, 86] on button "submit" at bounding box center [885, 84] width 19 height 19
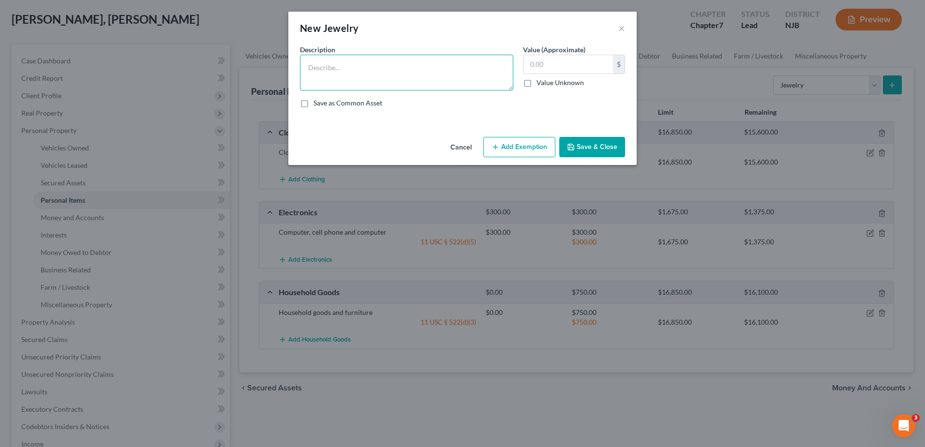
click at [360, 56] on textarea at bounding box center [406, 73] width 213 height 36
type textarea "rings, necklaces watch"
click at [567, 66] on input "text" at bounding box center [569, 64] width 90 height 18
type input "500.00"
click at [508, 145] on button "Add Exemption" at bounding box center [519, 147] width 72 height 20
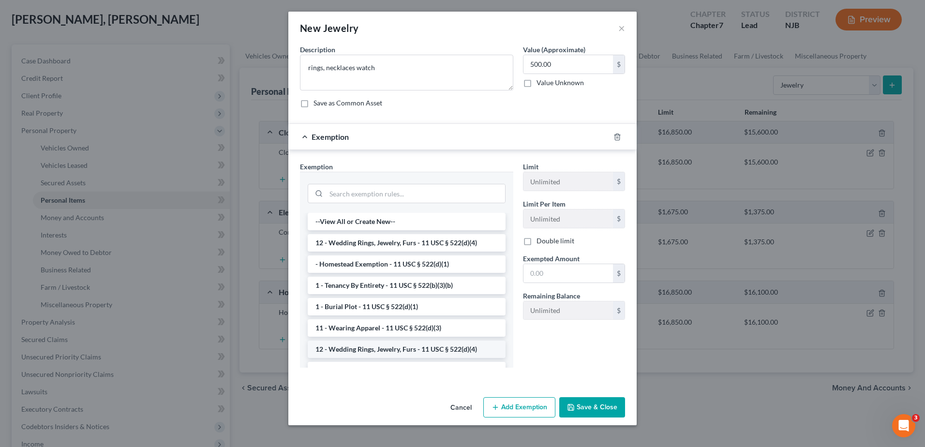
click at [416, 347] on li "12 - Wedding Rings, Jewelry, Furs - 11 USC § 522(d)(4)" at bounding box center [407, 349] width 198 height 17
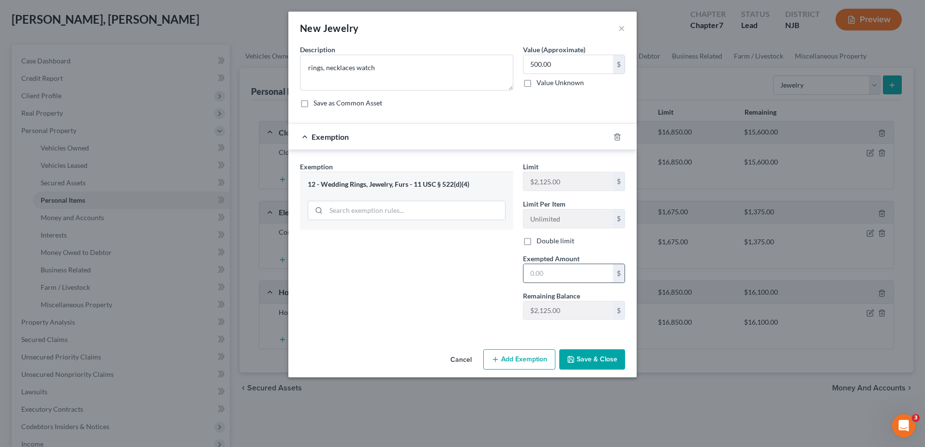
click at [549, 272] on input "text" at bounding box center [569, 273] width 90 height 18
type input "500.00"
click at [586, 356] on button "Save & Close" at bounding box center [592, 359] width 66 height 20
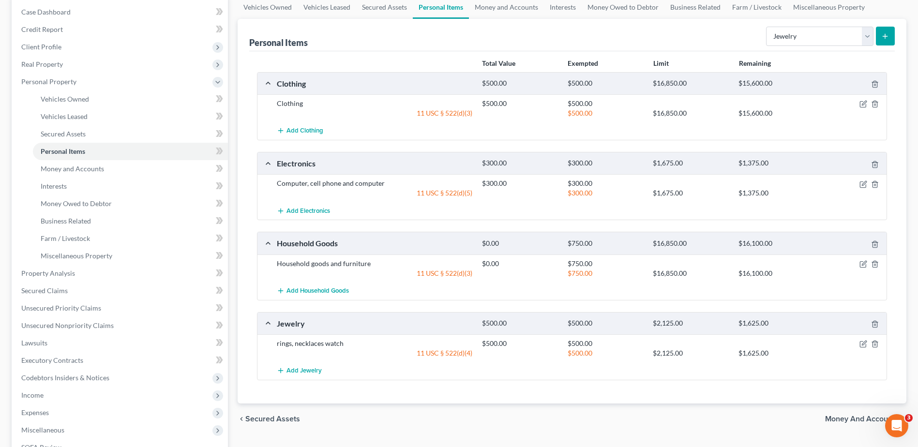
scroll to position [97, 0]
click at [846, 420] on span "Money and Accounts" at bounding box center [862, 420] width 74 height 8
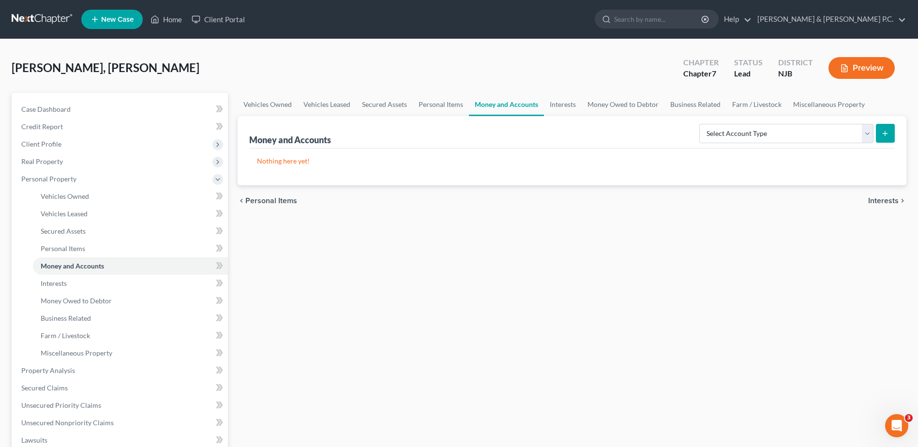
click at [892, 201] on span "Interests" at bounding box center [883, 201] width 30 height 8
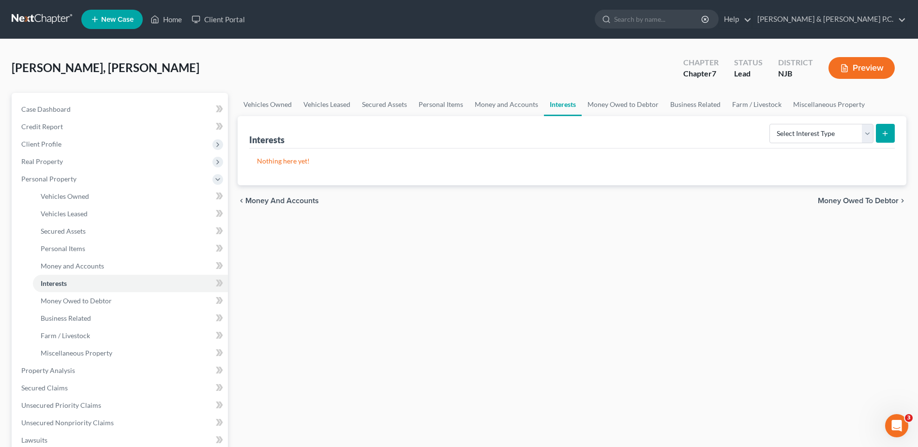
click at [892, 200] on span "Money Owed to Debtor" at bounding box center [858, 201] width 81 height 8
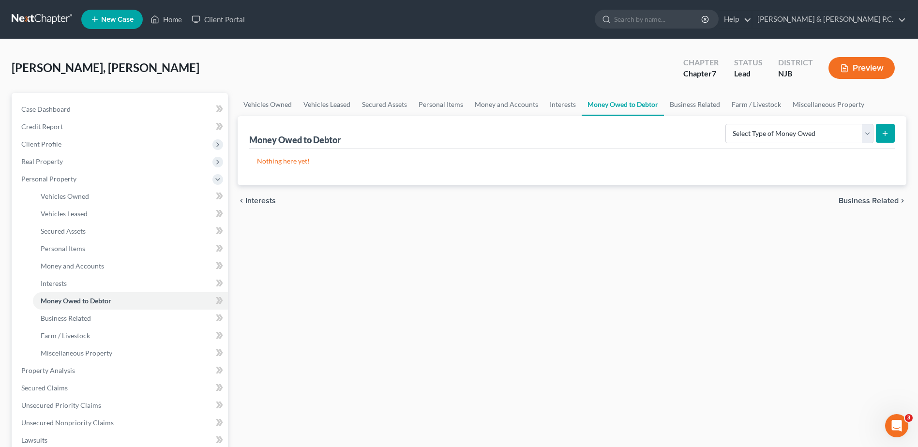
click at [880, 202] on span "Business Related" at bounding box center [869, 201] width 60 height 8
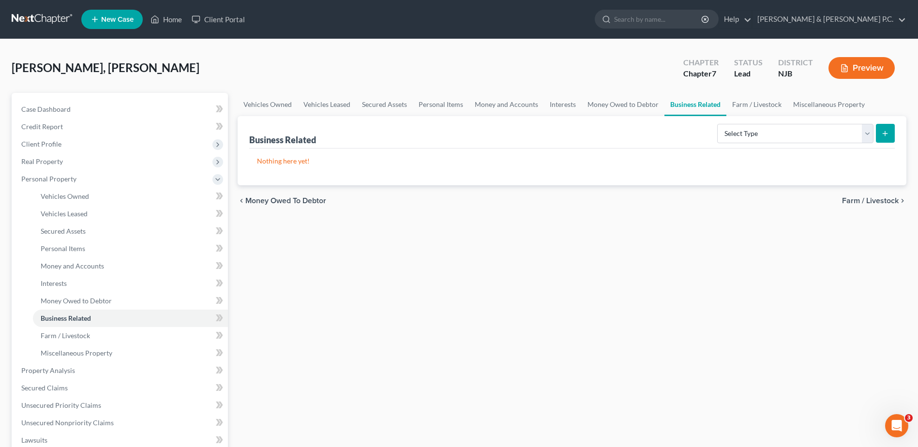
click at [882, 198] on span "Farm / Livestock" at bounding box center [870, 201] width 57 height 8
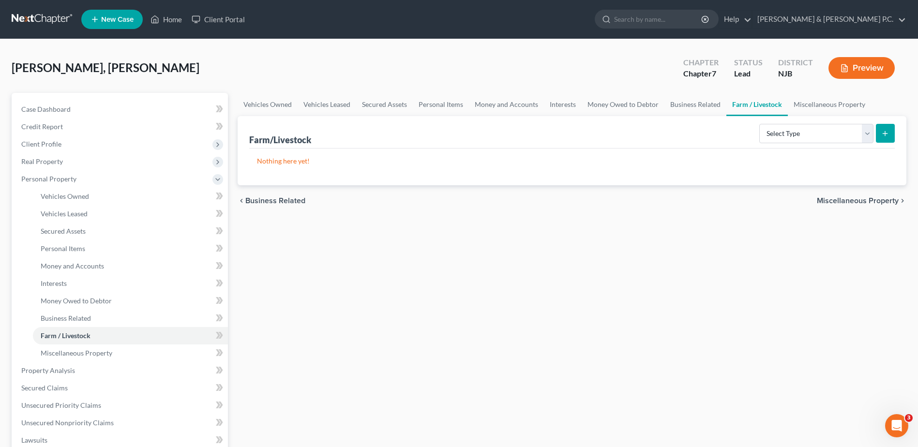
click at [882, 198] on span "Miscellaneous Property" at bounding box center [858, 201] width 82 height 8
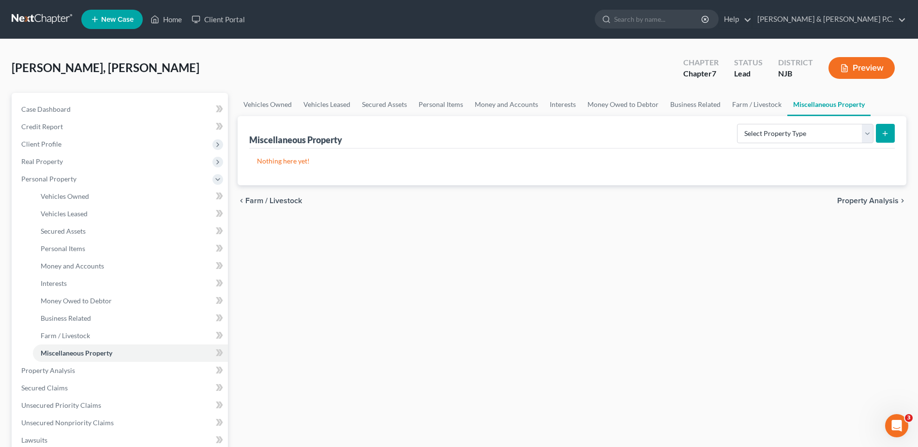
click at [882, 198] on span "Property Analysis" at bounding box center [867, 201] width 61 height 8
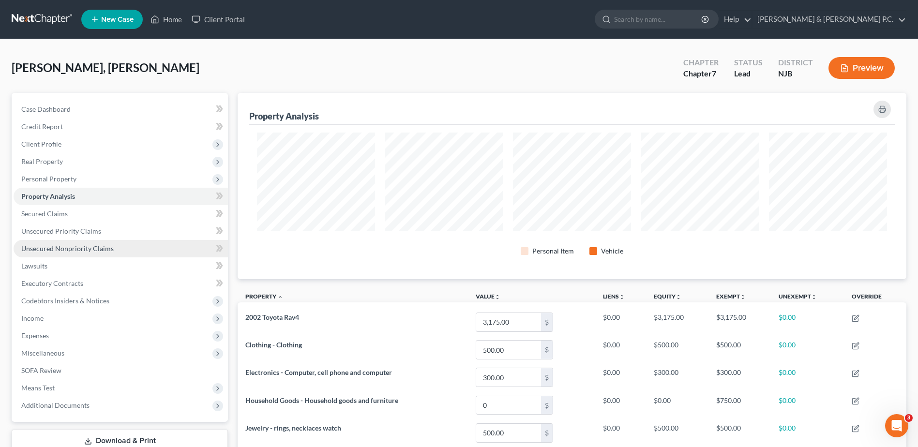
click at [85, 252] on span "Unsecured Nonpriority Claims" at bounding box center [67, 248] width 92 height 8
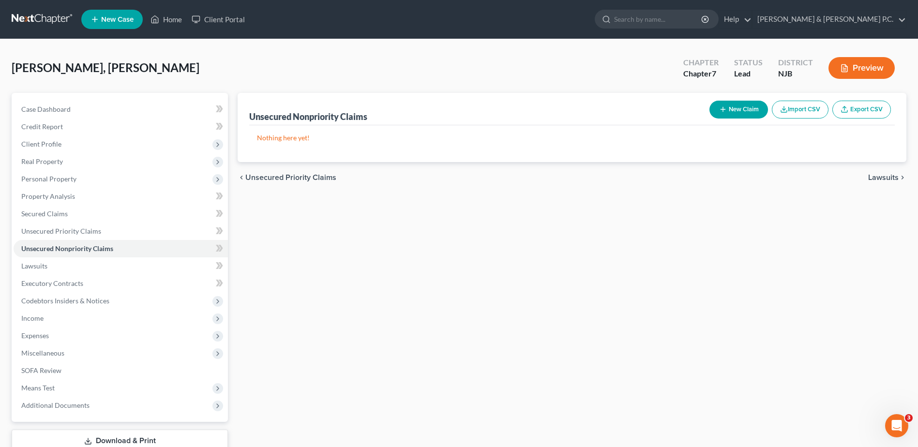
click at [741, 105] on button "New Claim" at bounding box center [738, 110] width 59 height 18
select select "0"
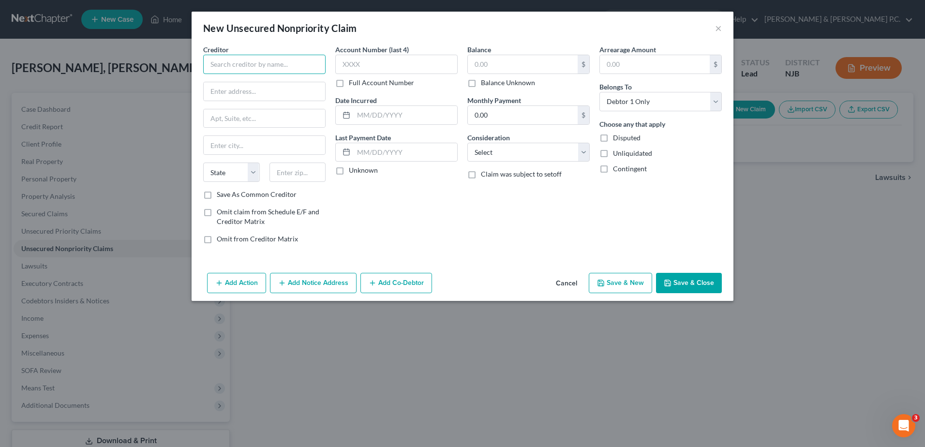
click at [263, 61] on input "text" at bounding box center [264, 64] width 122 height 19
click at [293, 90] on div "[STREET_ADDRESS]" at bounding box center [261, 90] width 101 height 8
type input "Citi Cards CBNA"
type input "PO Box 6421"
type input "[GEOGRAPHIC_DATA]"
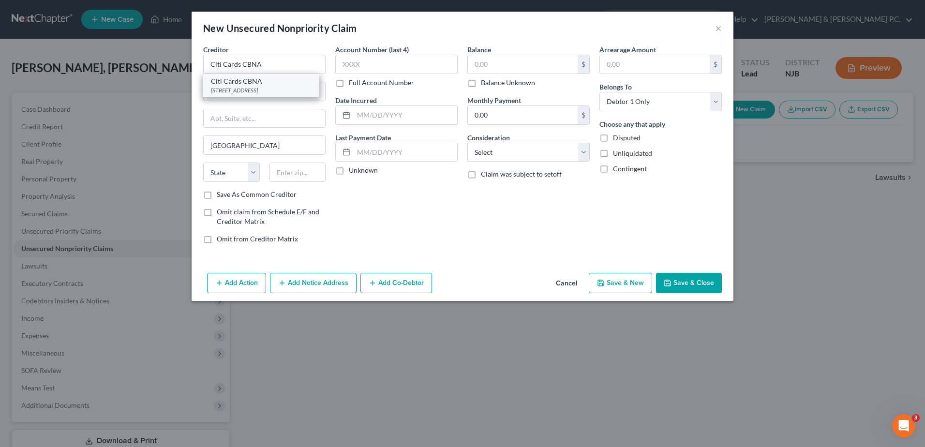
select select "43"
type input "857117"
drag, startPoint x: 256, startPoint y: 91, endPoint x: 238, endPoint y: 91, distance: 18.4
click at [238, 91] on input "PO Box 6421" at bounding box center [264, 91] width 121 height 18
type input "PO Box 6004"
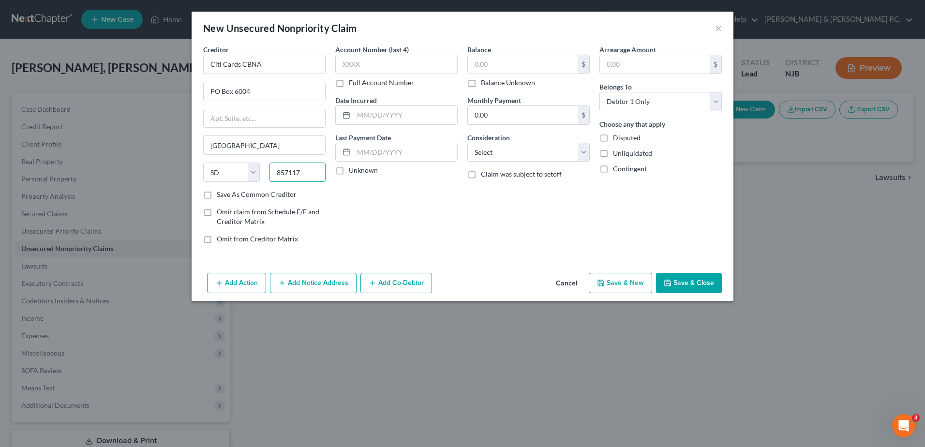
click at [306, 168] on input "857117" at bounding box center [298, 172] width 57 height 19
type input "8"
type input "57117-6004"
click at [217, 194] on label "Save As Common Creditor" at bounding box center [257, 195] width 80 height 10
click at [221, 194] on input "Save As Common Creditor" at bounding box center [224, 193] width 6 height 6
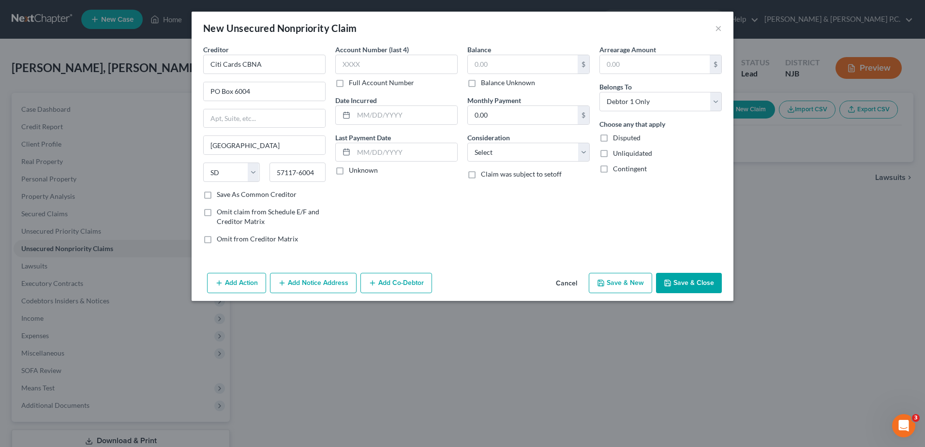
checkbox input "true"
click at [348, 62] on input "text" at bounding box center [396, 64] width 122 height 19
type input "2411"
click at [484, 65] on input "text" at bounding box center [523, 64] width 110 height 18
type input "270.00"
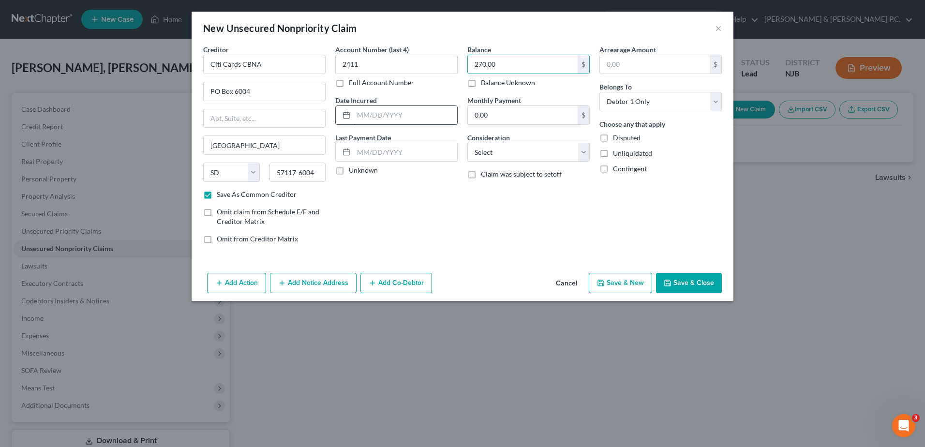
click at [391, 113] on input "text" at bounding box center [406, 115] width 104 height 18
click at [702, 282] on button "Save & Close" at bounding box center [689, 283] width 66 height 20
checkbox input "false"
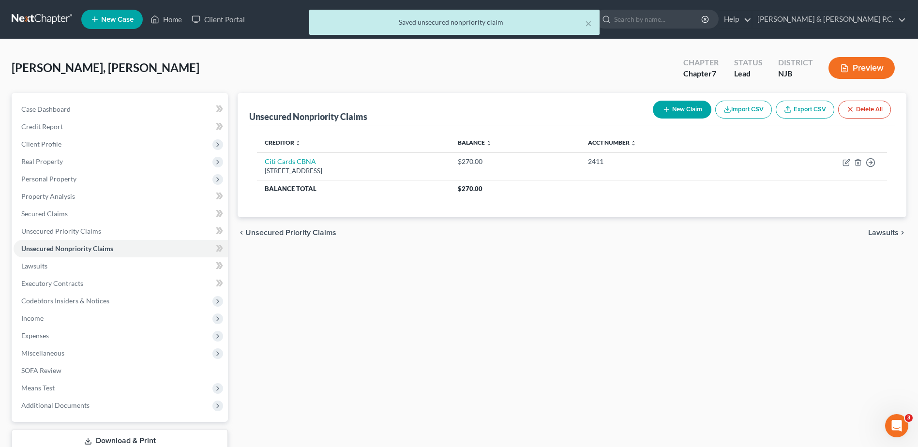
click at [694, 113] on button "New Claim" at bounding box center [682, 110] width 59 height 18
select select "0"
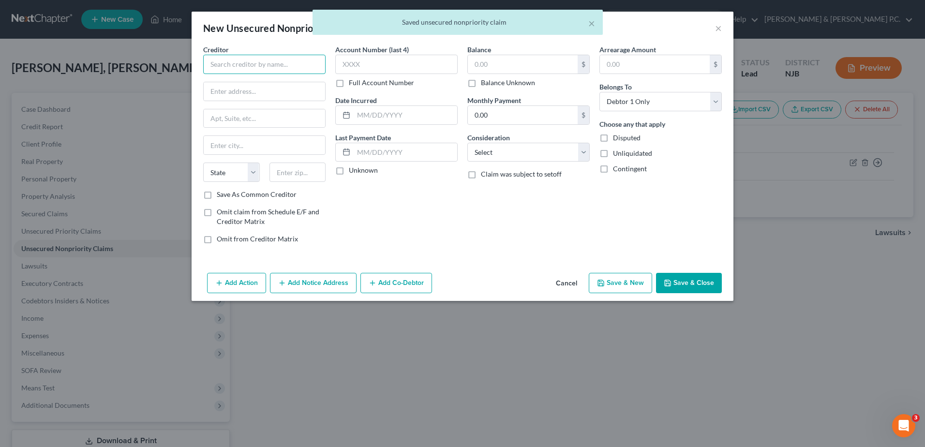
click at [258, 59] on input "text" at bounding box center [264, 64] width 122 height 19
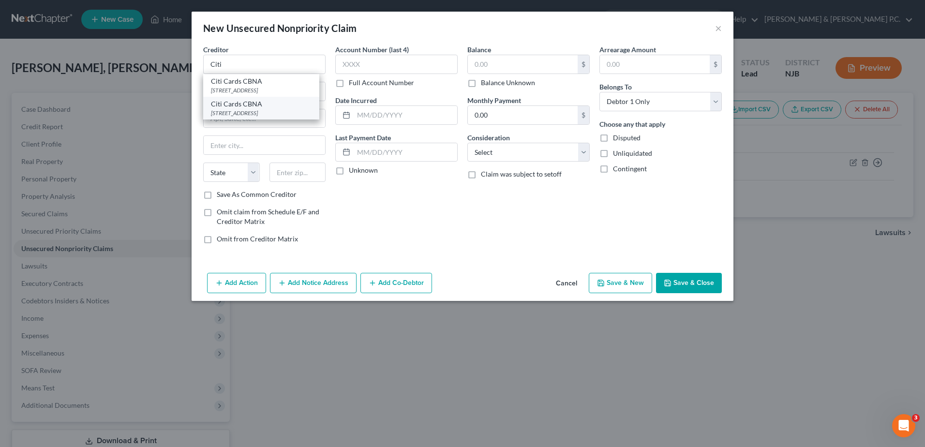
click at [272, 111] on div "[STREET_ADDRESS]" at bounding box center [261, 113] width 101 height 8
type input "Citi Cards CBNA"
type input "PO Box 6004"
type input "[GEOGRAPHIC_DATA]"
select select "43"
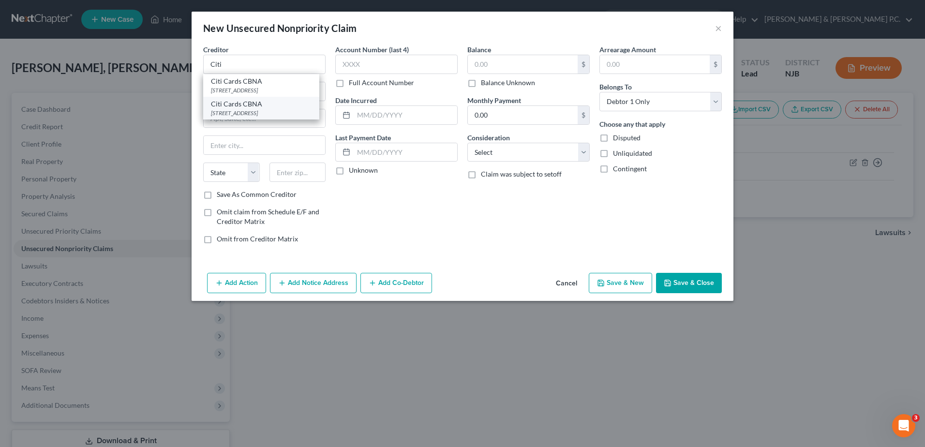
type input "57117-6004"
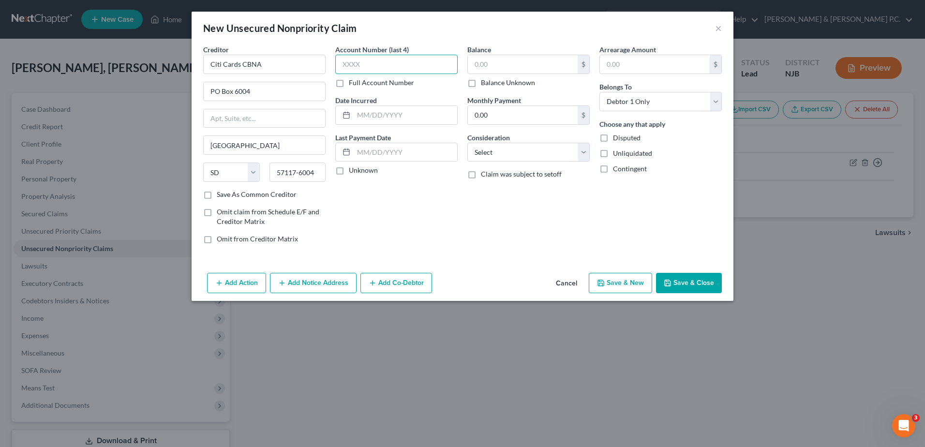
click at [360, 60] on input "text" at bounding box center [396, 64] width 122 height 19
type input "2494"
click at [481, 62] on input "text" at bounding box center [523, 64] width 110 height 18
type input "3,497"
click at [681, 285] on button "Save & Close" at bounding box center [689, 283] width 66 height 20
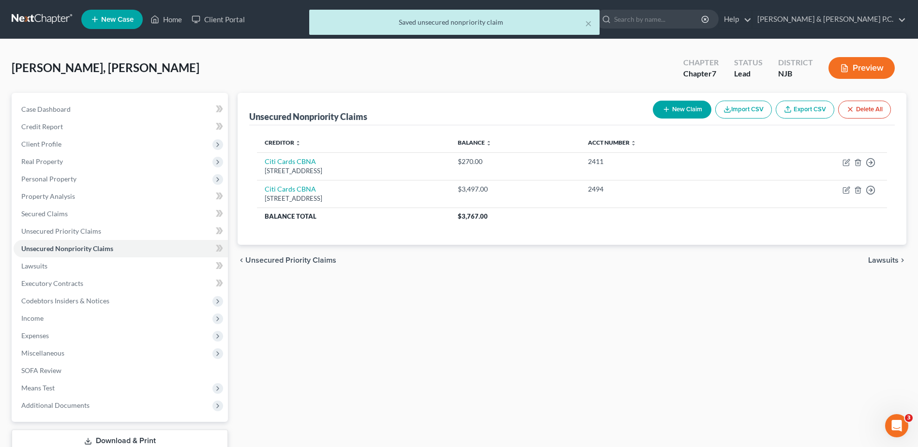
click at [661, 116] on button "New Claim" at bounding box center [682, 110] width 59 height 18
select select "0"
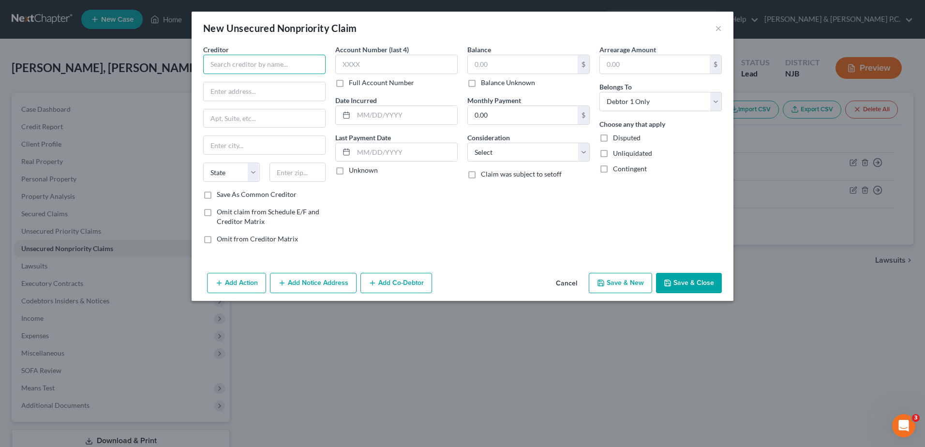
click at [228, 67] on input "text" at bounding box center [264, 64] width 122 height 19
type input "Chase"
type input "PO Box 15123"
click at [239, 144] on input "text" at bounding box center [264, 145] width 121 height 18
click at [294, 173] on input "text" at bounding box center [298, 172] width 57 height 19
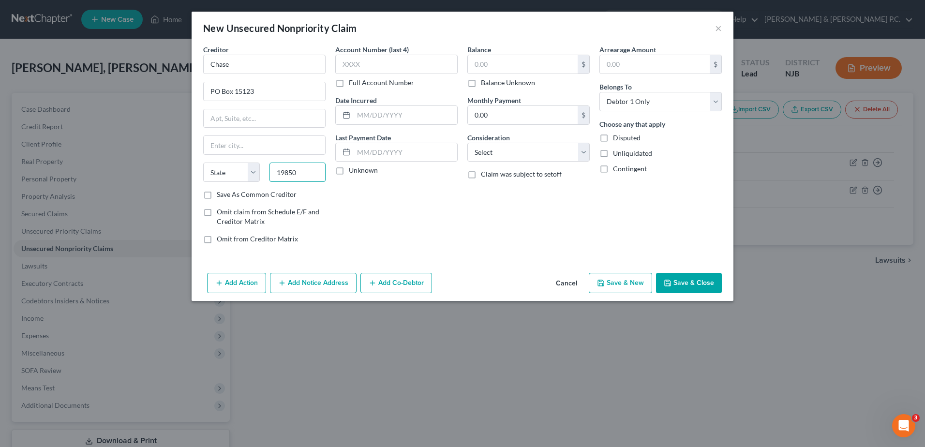
type input "19850"
type input "Wilmington"
select select "7"
click at [217, 197] on label "Save As Common Creditor" at bounding box center [257, 195] width 80 height 10
click at [221, 196] on input "Save As Common Creditor" at bounding box center [224, 193] width 6 height 6
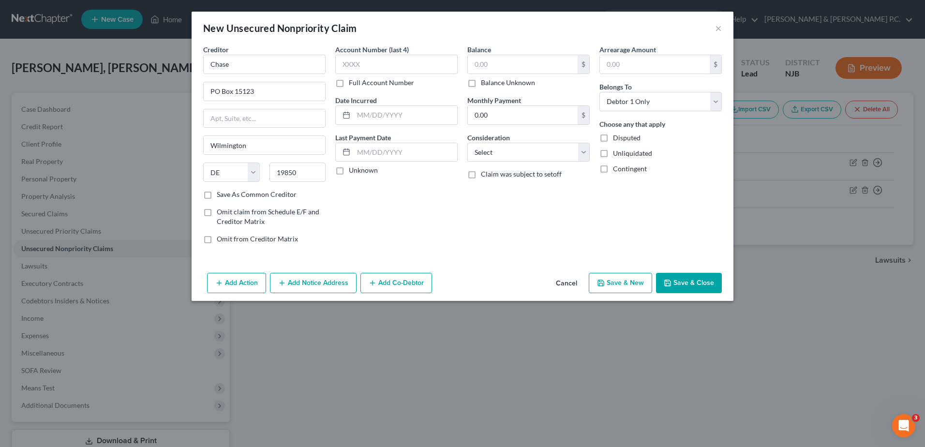
checkbox input "true"
click at [345, 65] on input "text" at bounding box center [396, 64] width 122 height 19
type input "2183"
click at [507, 60] on input "text" at bounding box center [523, 64] width 110 height 18
type input "3,362"
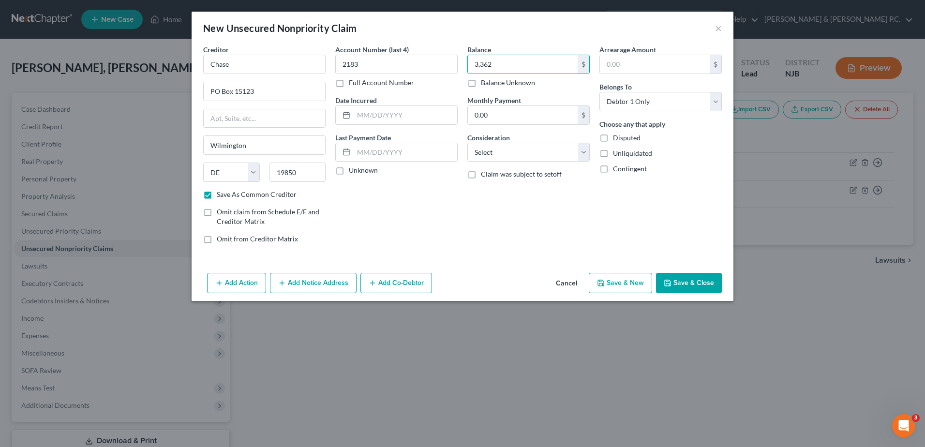
click at [679, 284] on button "Save & Close" at bounding box center [689, 283] width 66 height 20
checkbox input "false"
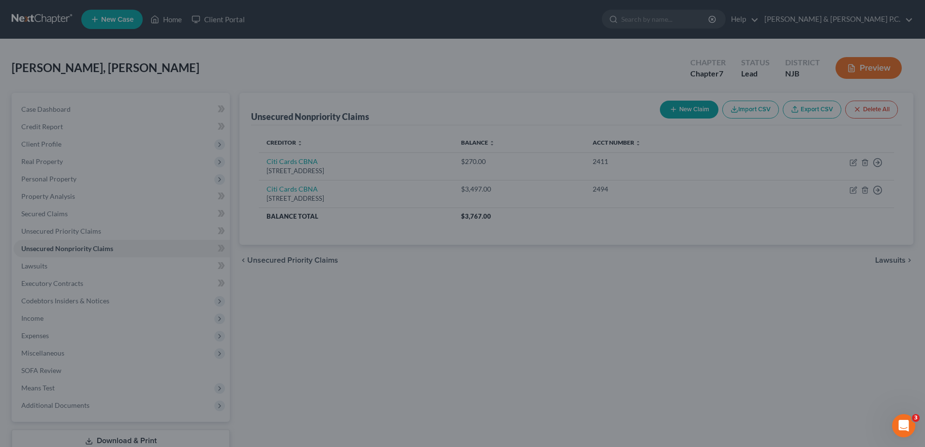
type input "3,362.00"
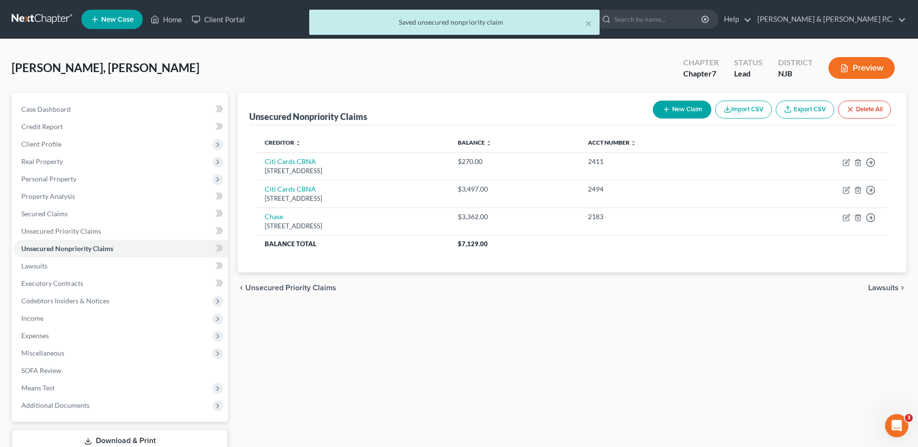
click at [676, 112] on button "New Claim" at bounding box center [682, 110] width 59 height 18
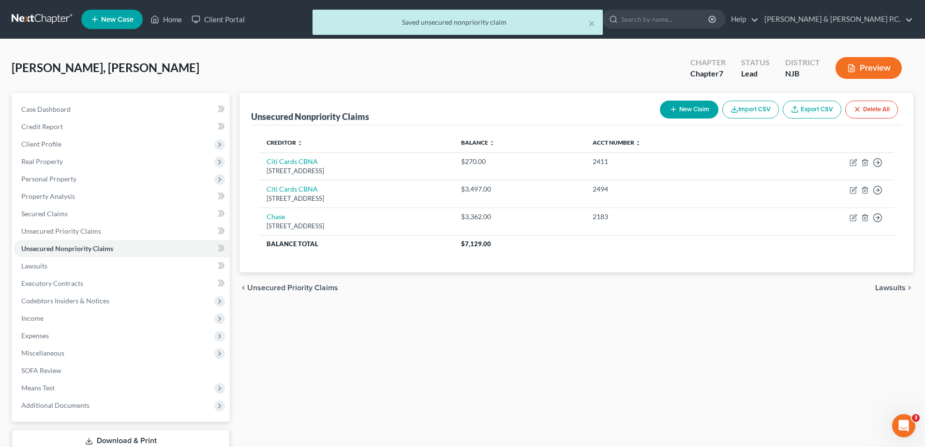
select select "0"
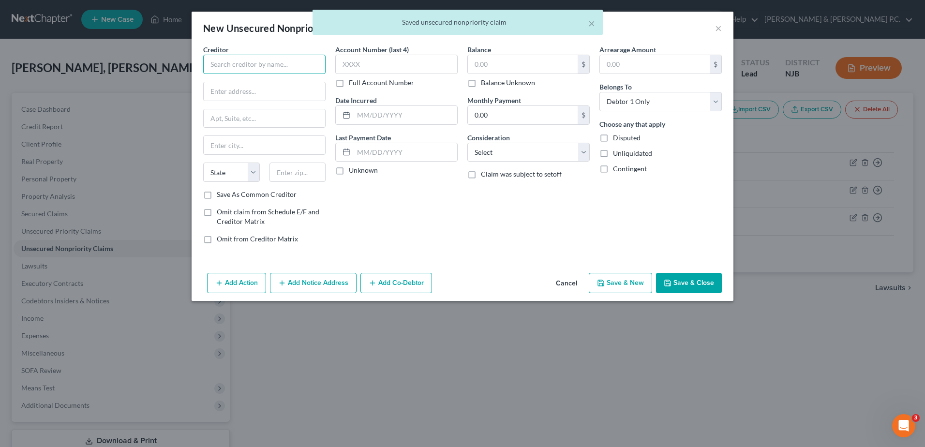
click at [263, 56] on input "text" at bounding box center [264, 64] width 122 height 19
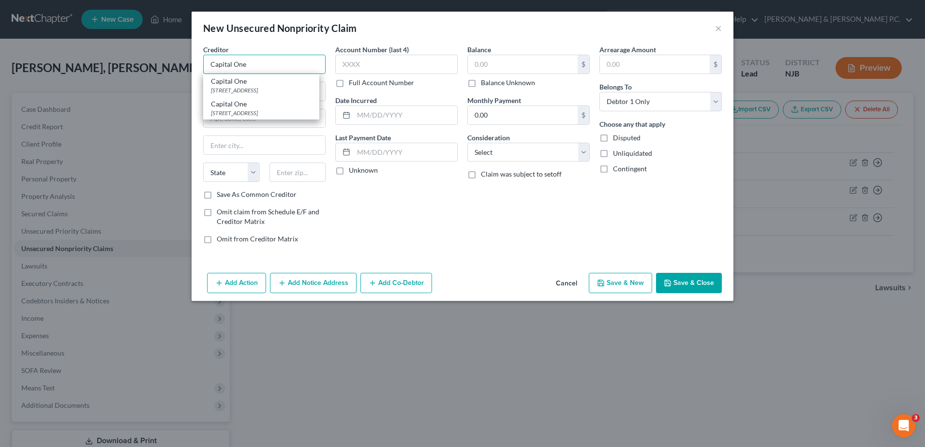
type input "Capital One"
type input "PO Box 981600"
type input "02298"
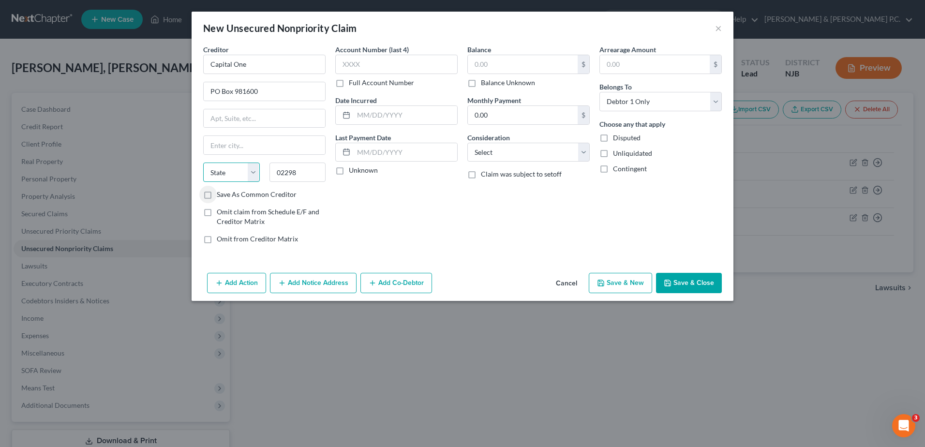
click at [252, 171] on select "State [US_STATE] AK AR AZ CA CO CT DE DC [GEOGRAPHIC_DATA] [GEOGRAPHIC_DATA] GU…" at bounding box center [231, 172] width 57 height 19
select select "22"
click at [203, 163] on select "State [US_STATE] AK AR AZ CA CO CT DE DC [GEOGRAPHIC_DATA] [GEOGRAPHIC_DATA] GU…" at bounding box center [231, 172] width 57 height 19
click at [243, 141] on input "text" at bounding box center [264, 145] width 121 height 18
type input "[GEOGRAPHIC_DATA]"
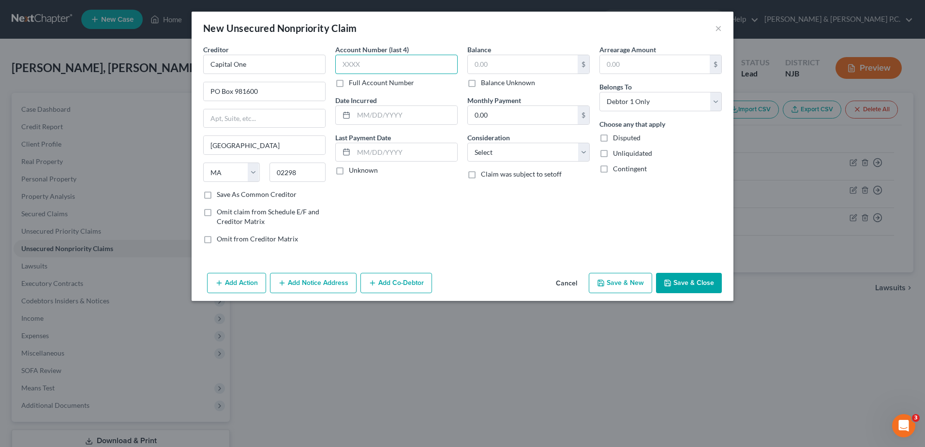
click at [348, 63] on input "text" at bounding box center [396, 64] width 122 height 19
type input "3918"
click at [479, 64] on input "text" at bounding box center [523, 64] width 110 height 18
click at [691, 281] on button "Save & Close" at bounding box center [689, 283] width 66 height 20
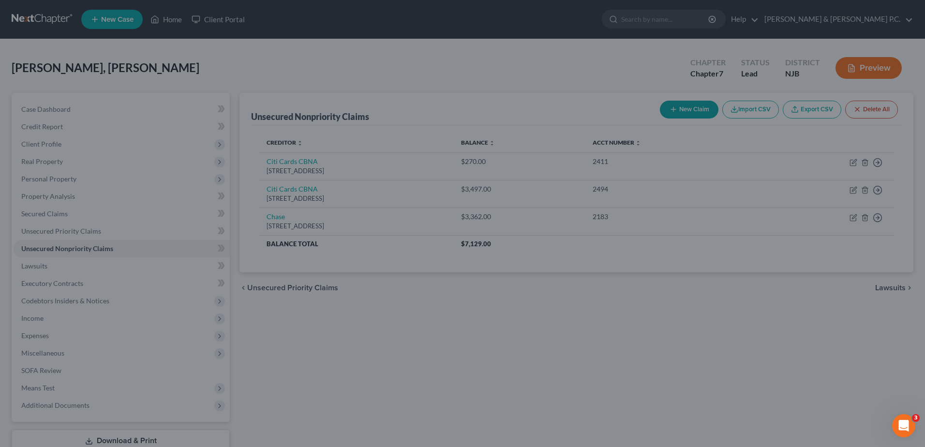
type input "3,792.00"
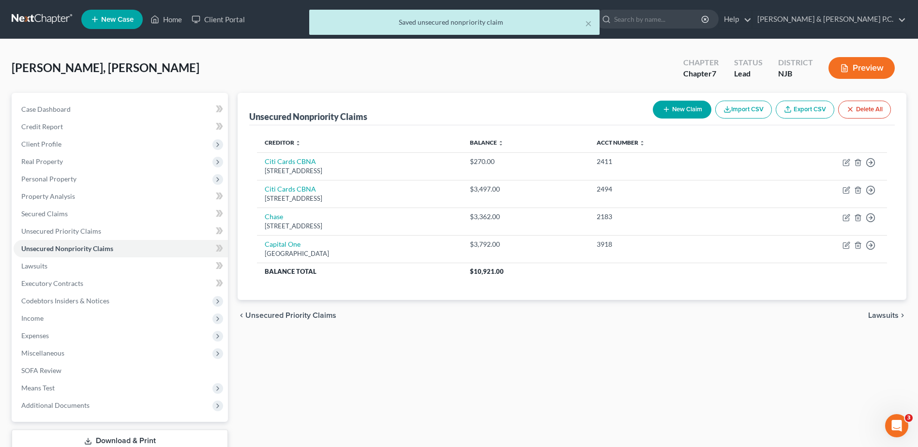
click at [675, 113] on button "New Claim" at bounding box center [682, 110] width 59 height 18
select select "0"
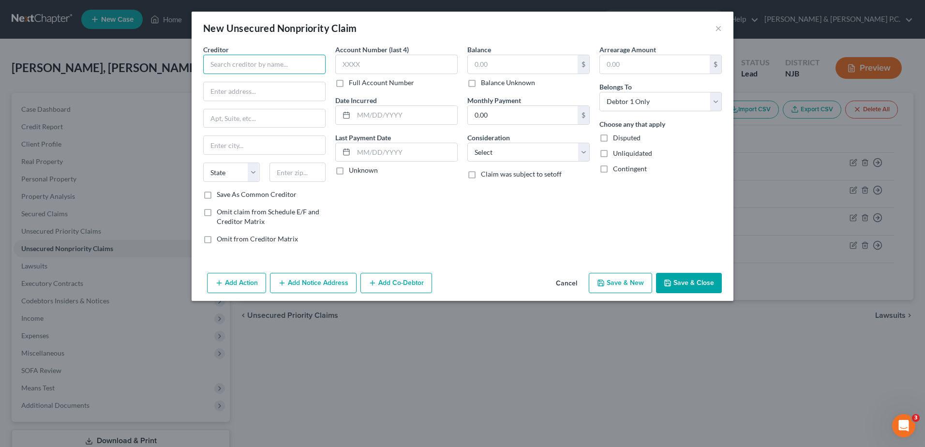
click at [230, 65] on input "text" at bounding box center [264, 64] width 122 height 19
type input "Capital One"
type input "PO Box 981600"
type input "[GEOGRAPHIC_DATA]"
select select "22"
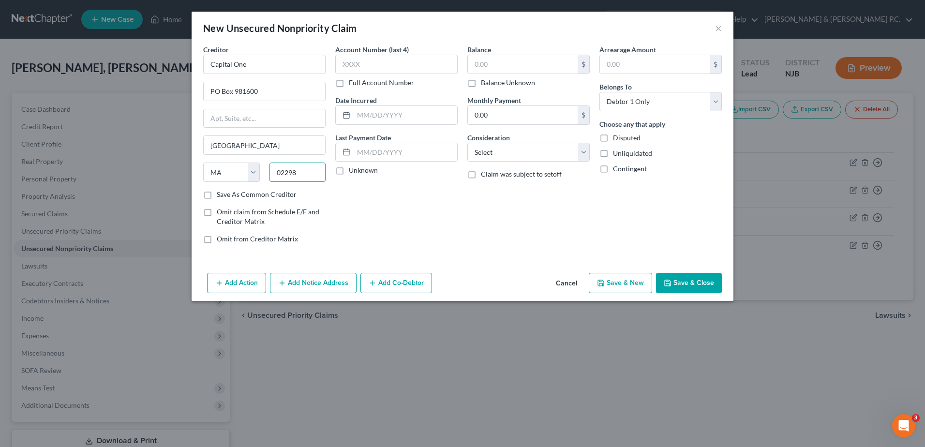
type input "02298"
click at [357, 57] on input "text" at bounding box center [396, 64] width 122 height 19
type input "5161"
click at [493, 58] on input "text" at bounding box center [523, 64] width 110 height 18
click at [684, 282] on button "Save & Close" at bounding box center [689, 283] width 66 height 20
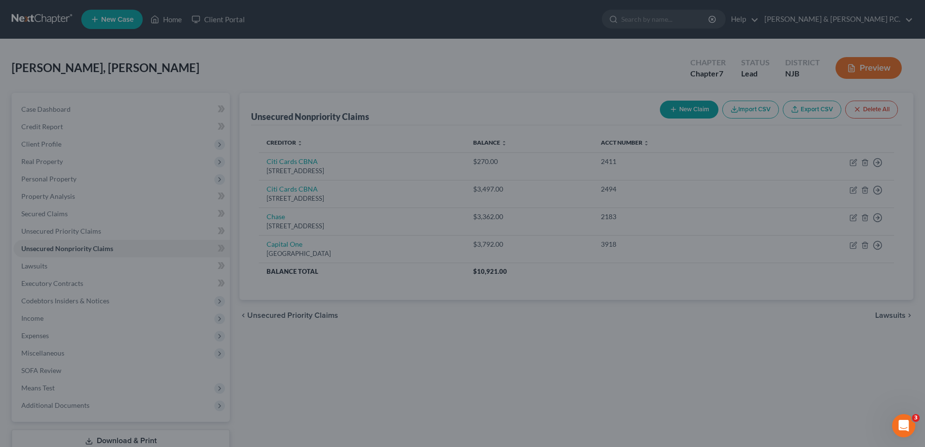
type input "772.00"
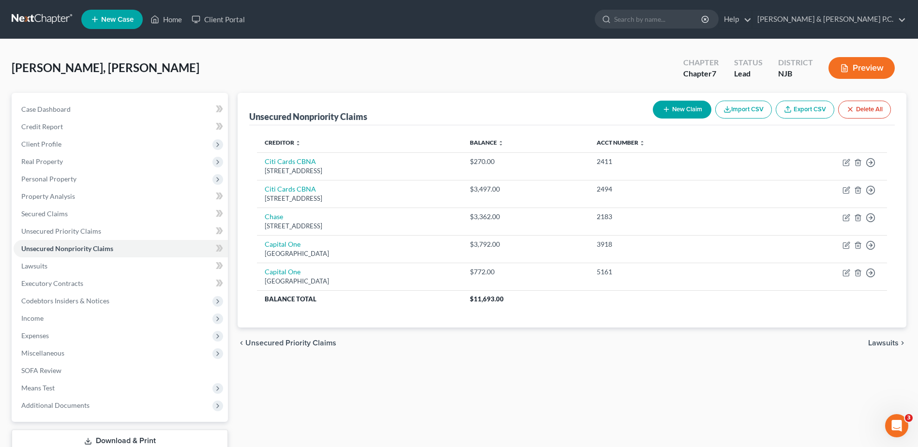
click at [682, 106] on button "New Claim" at bounding box center [682, 110] width 59 height 18
select select "0"
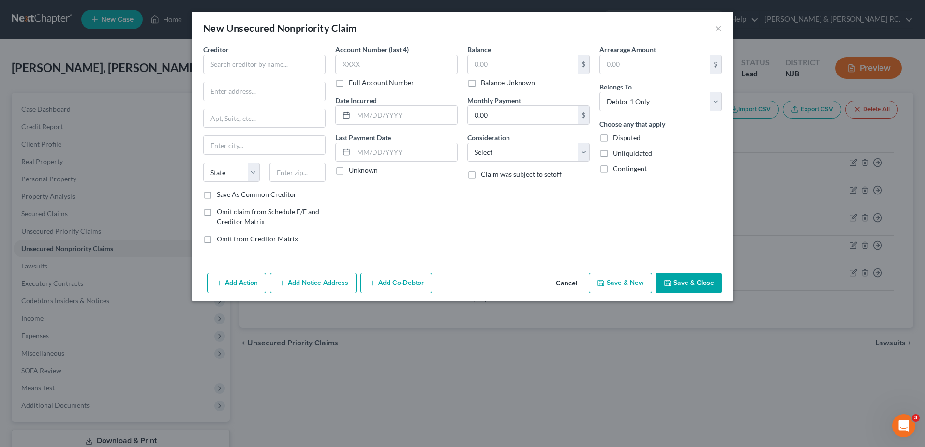
click at [243, 54] on div "Creditor *" at bounding box center [264, 60] width 122 height 30
click at [238, 60] on input "text" at bounding box center [264, 64] width 122 height 19
click at [242, 86] on div "[GEOGRAPHIC_DATA]" at bounding box center [261, 90] width 101 height 8
type input "Barclays Bank/Gap"
type input "PO Box 70378"
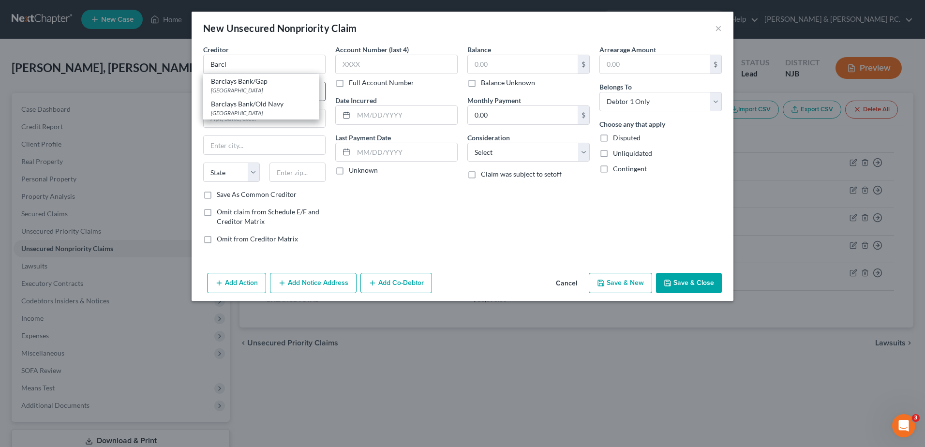
type input "[GEOGRAPHIC_DATA]"
select select "39"
type input "19176"
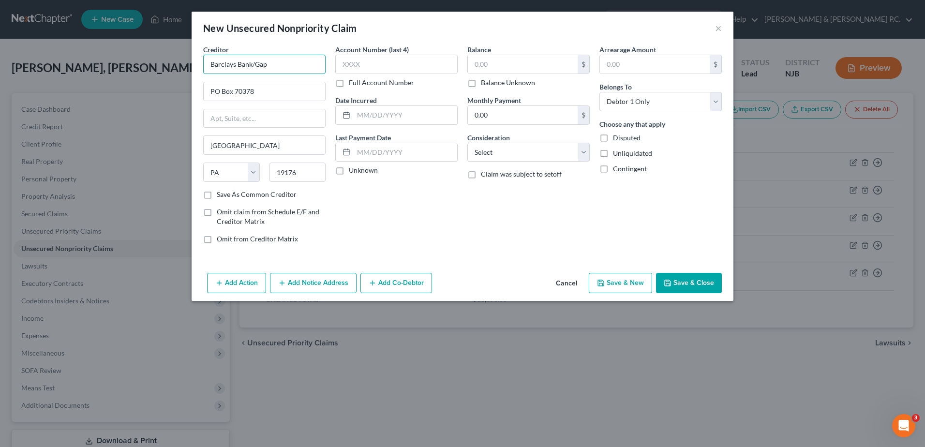
click at [282, 67] on input "Barclays Bank/Gap" at bounding box center [264, 64] width 122 height 19
click at [284, 91] on div "[GEOGRAPHIC_DATA]" at bounding box center [261, 90] width 101 height 8
type input "Barclays Bank/Gap"
click at [286, 90] on input "PO Box 70378" at bounding box center [264, 91] width 121 height 18
type input "PO Box 13337"
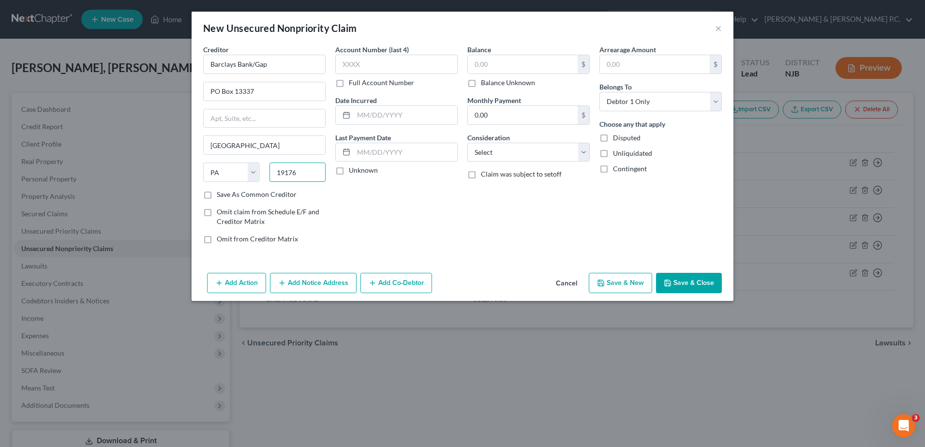
drag, startPoint x: 304, startPoint y: 172, endPoint x: 286, endPoint y: 172, distance: 18.4
click at [286, 172] on input "19176" at bounding box center [298, 172] width 57 height 19
type input "19101"
click at [217, 195] on label "Save As Common Creditor" at bounding box center [257, 195] width 80 height 10
click at [221, 195] on input "Save As Common Creditor" at bounding box center [224, 193] width 6 height 6
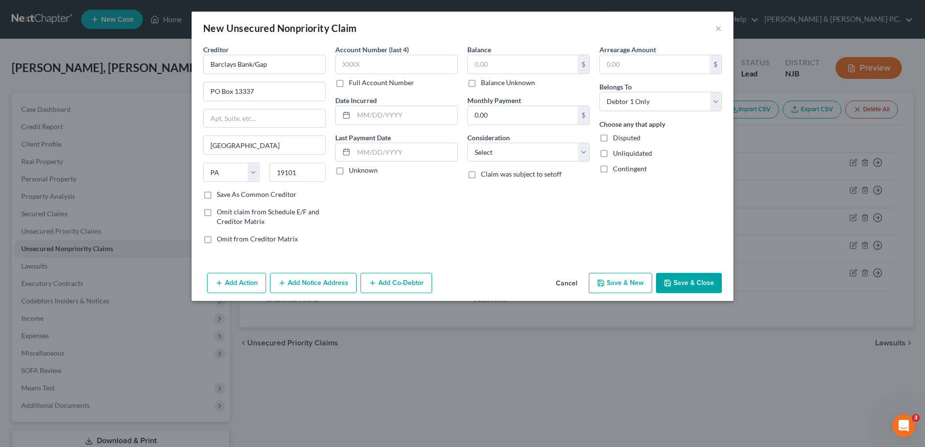
checkbox input "true"
click at [291, 62] on input "Barclays Bank/Gap" at bounding box center [264, 64] width 122 height 19
type input "Barclays Bank"
click at [369, 63] on input "text" at bounding box center [396, 64] width 122 height 19
type input "6907"
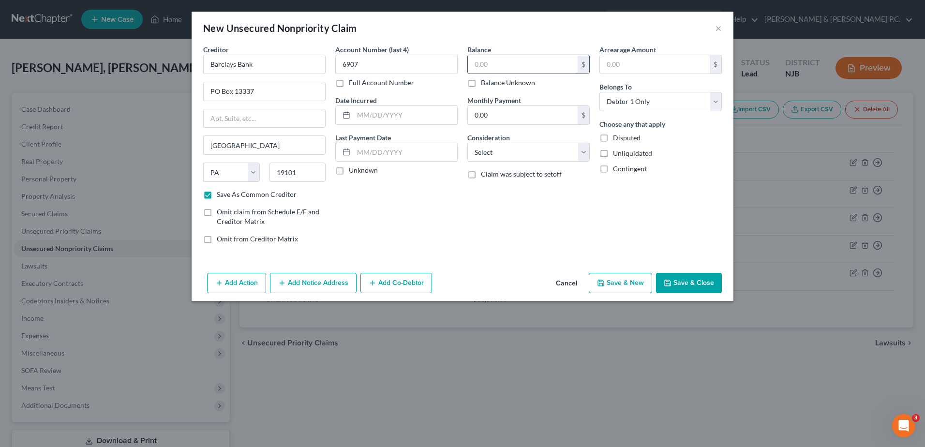
click at [492, 66] on input "text" at bounding box center [523, 64] width 110 height 18
type input "2,045"
click at [678, 282] on button "Save & Close" at bounding box center [689, 283] width 66 height 20
checkbox input "false"
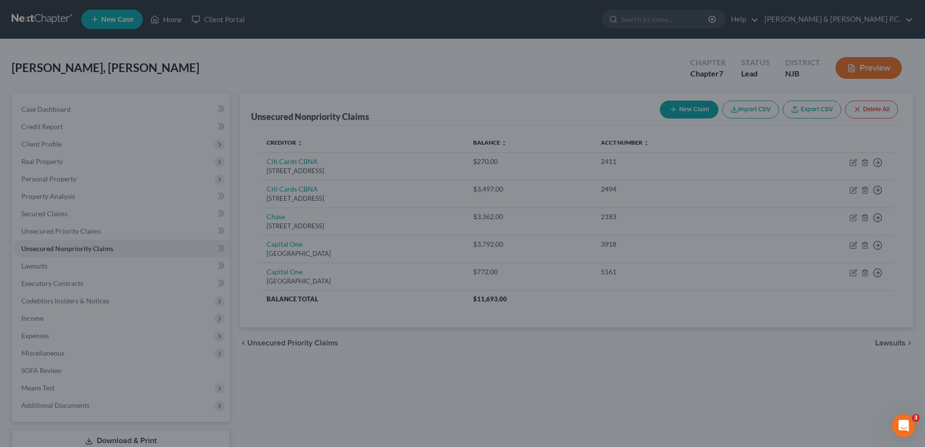
type input "2,045.00"
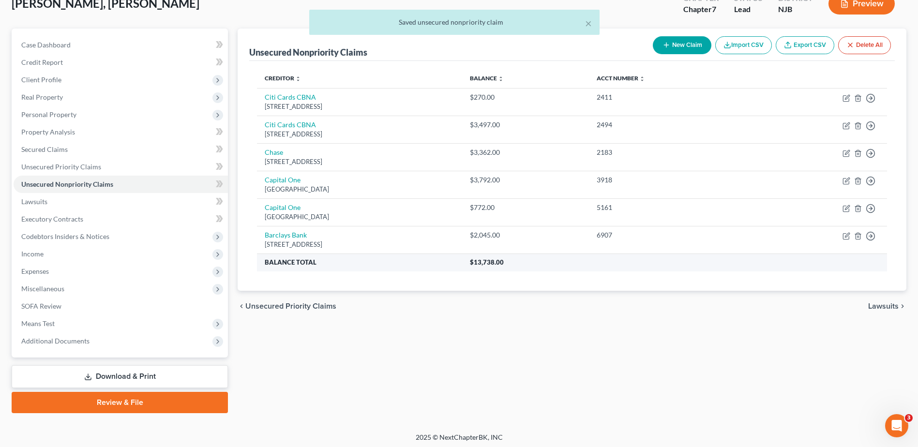
scroll to position [67, 0]
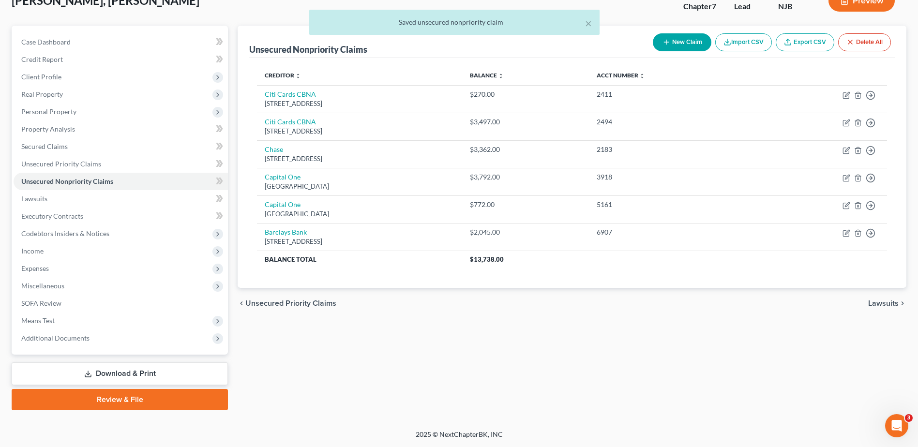
click at [670, 40] on button "New Claim" at bounding box center [682, 42] width 59 height 18
select select "0"
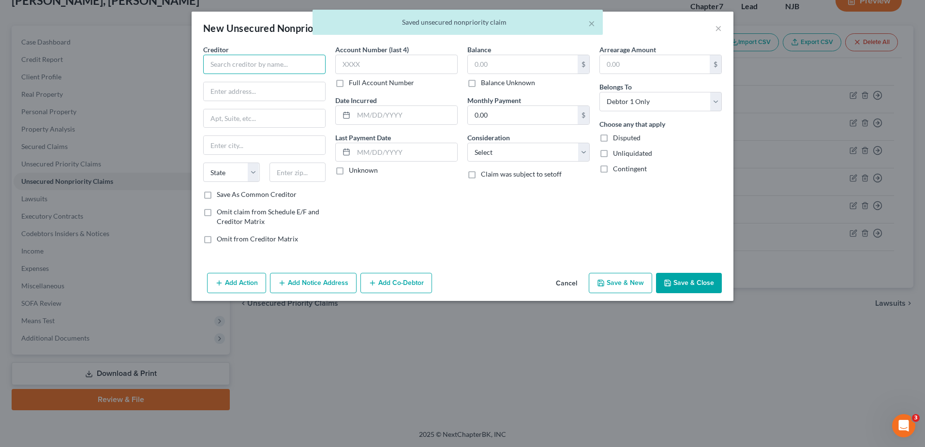
click at [256, 69] on input "text" at bounding box center [264, 64] width 122 height 19
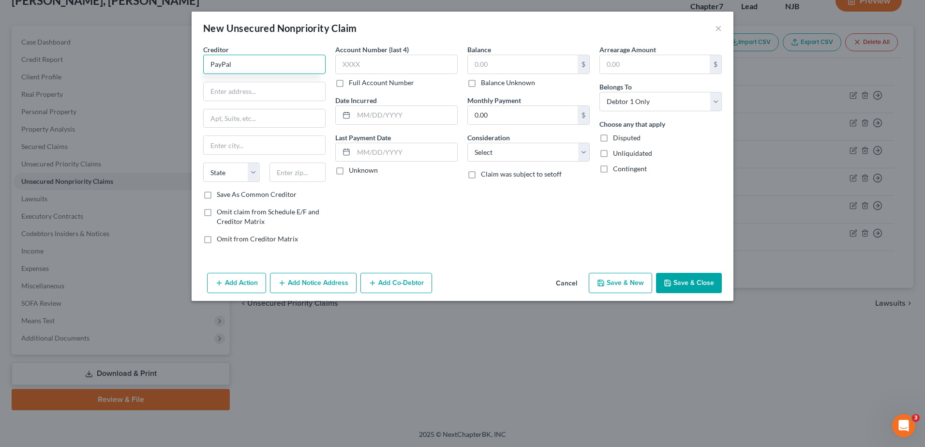
type input "PayPal"
type input "PO Box 71718"
type input "19176"
click at [253, 140] on input "text" at bounding box center [264, 145] width 121 height 18
type input "[GEOGRAPHIC_DATA]"
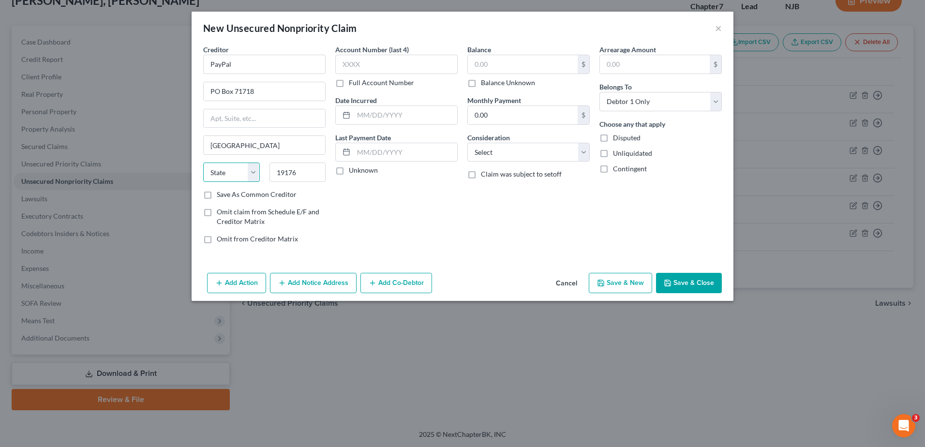
select select "39"
drag, startPoint x: 207, startPoint y: 196, endPoint x: 376, endPoint y: 87, distance: 201.4
click at [217, 196] on label "Save As Common Creditor" at bounding box center [257, 195] width 80 height 10
click at [221, 196] on input "Save As Common Creditor" at bounding box center [224, 193] width 6 height 6
checkbox input "true"
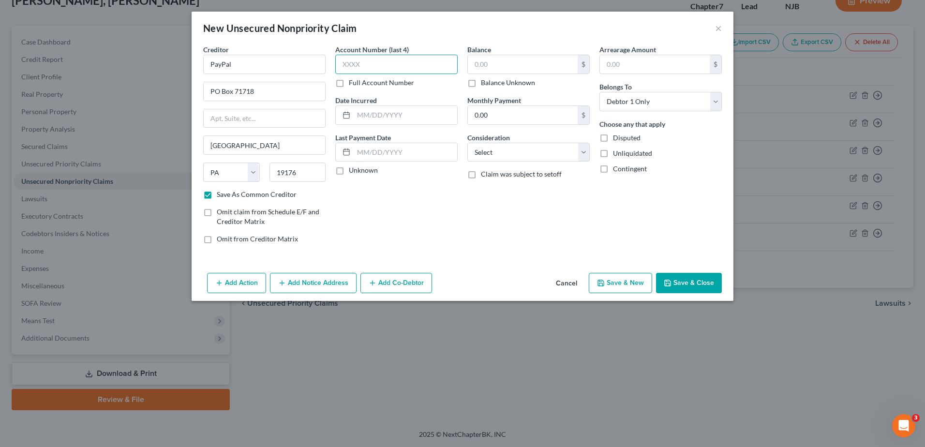
click at [348, 62] on input "text" at bounding box center [396, 64] width 122 height 19
type input "7940"
click at [482, 64] on input "text" at bounding box center [523, 64] width 110 height 18
type input "4,570"
click at [680, 282] on button "Save & Close" at bounding box center [689, 283] width 66 height 20
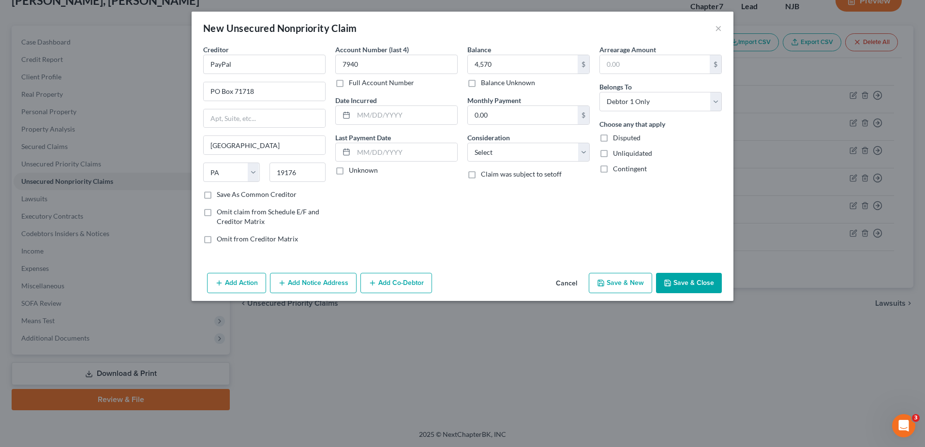
checkbox input "false"
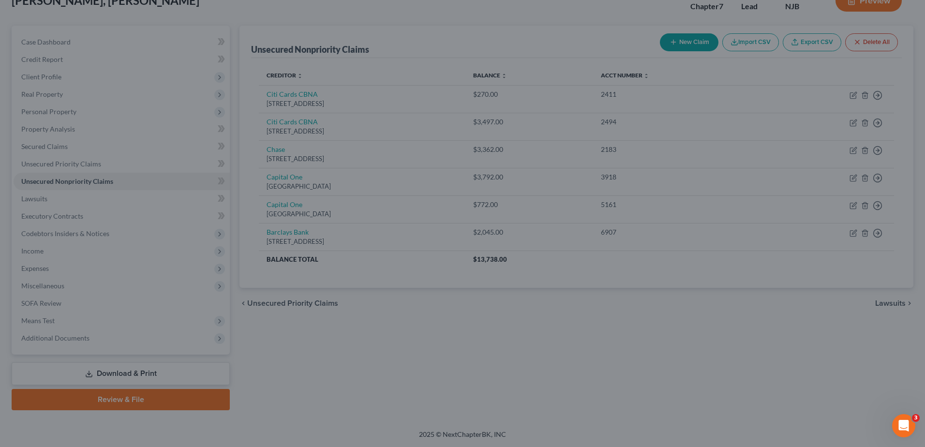
type input "4,570.00"
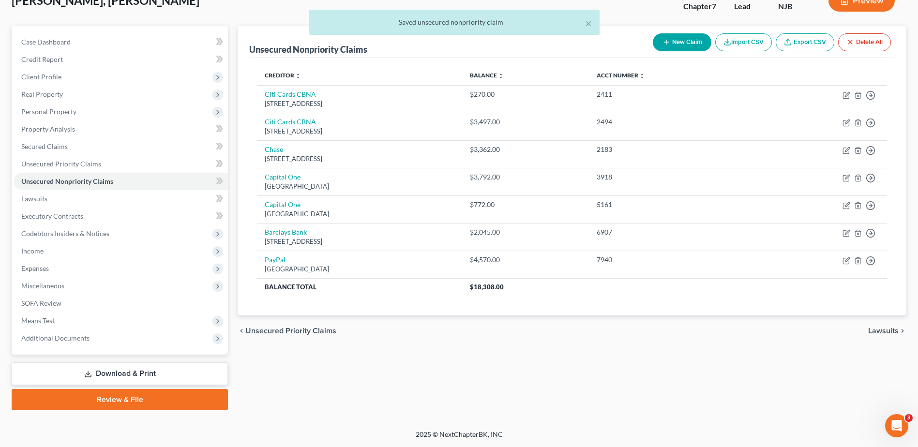
click at [681, 47] on button "New Claim" at bounding box center [682, 42] width 59 height 18
select select "0"
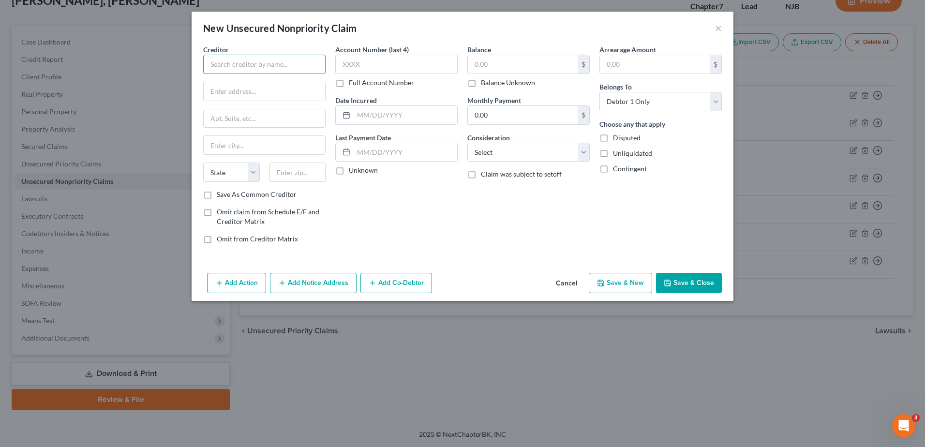
click at [264, 61] on input "text" at bounding box center [264, 64] width 122 height 19
type input "Synchrony Bank"
type input "PO Box 71711"
type input "[GEOGRAPHIC_DATA]"
select select "39"
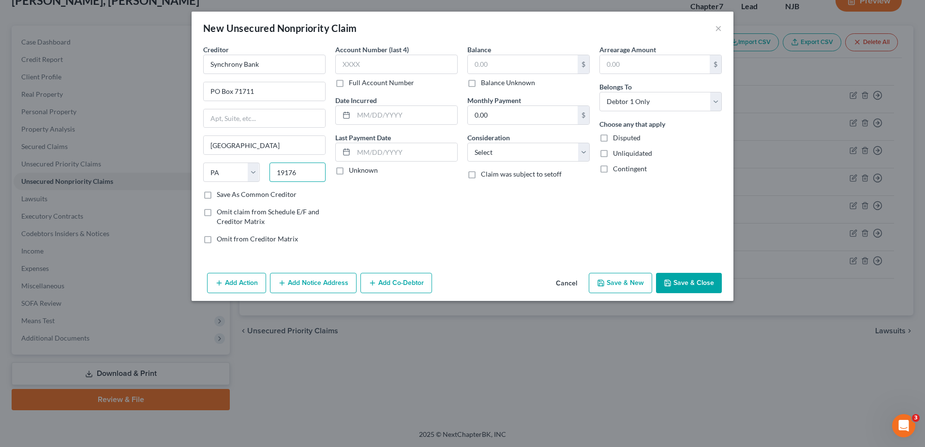
type input "19176"
click at [217, 194] on label "Save As Common Creditor" at bounding box center [257, 195] width 80 height 10
click at [221, 194] on input "Save As Common Creditor" at bounding box center [224, 193] width 6 height 6
checkbox input "true"
click at [354, 61] on input "text" at bounding box center [396, 64] width 122 height 19
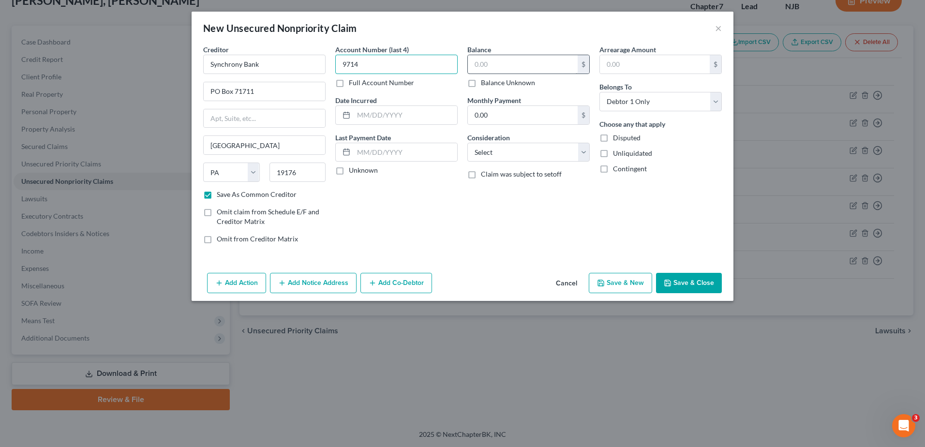
type input "9714"
click at [486, 66] on input "text" at bounding box center [523, 64] width 110 height 18
type input "500.00"
click at [678, 286] on button "Save & Close" at bounding box center [689, 283] width 66 height 20
checkbox input "false"
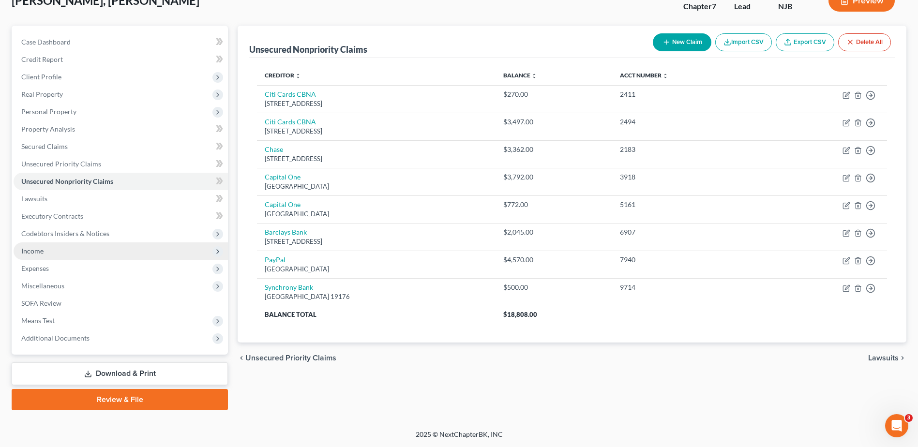
click at [179, 251] on span "Income" at bounding box center [121, 250] width 214 height 17
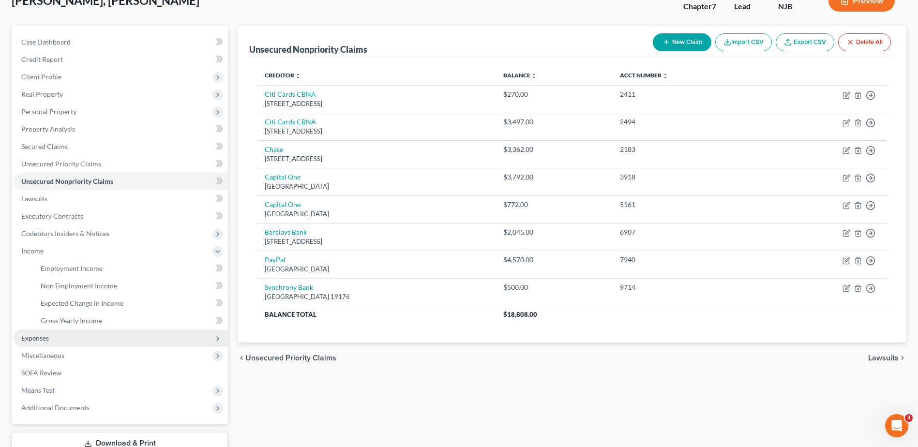
click at [64, 336] on span "Expenses" at bounding box center [121, 338] width 214 height 17
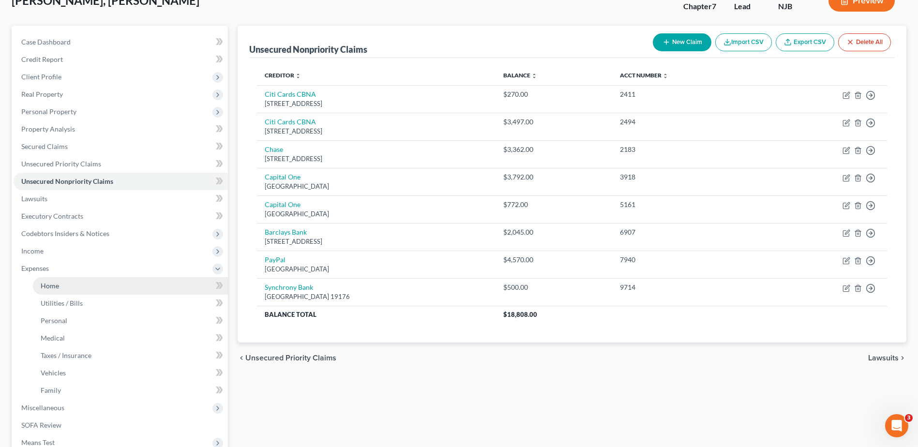
click at [81, 287] on link "Home" at bounding box center [130, 285] width 195 height 17
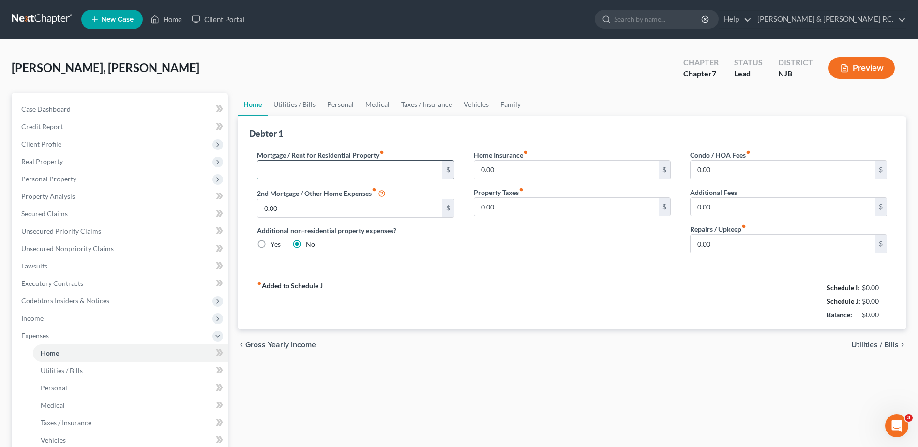
click at [392, 166] on input "text" at bounding box center [349, 170] width 184 height 18
type input "800.00"
click at [859, 343] on span "Utilities / Bills" at bounding box center [874, 345] width 47 height 8
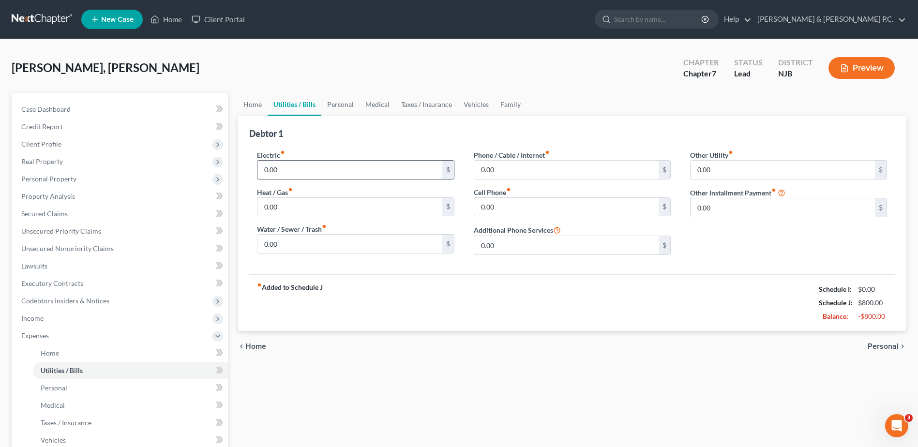
click at [317, 170] on input "0.00" at bounding box center [349, 170] width 184 height 18
type input "50.00"
click at [491, 171] on input "0.00" at bounding box center [566, 170] width 184 height 18
type input "40.00"
click at [500, 212] on input "0.00" at bounding box center [566, 207] width 184 height 18
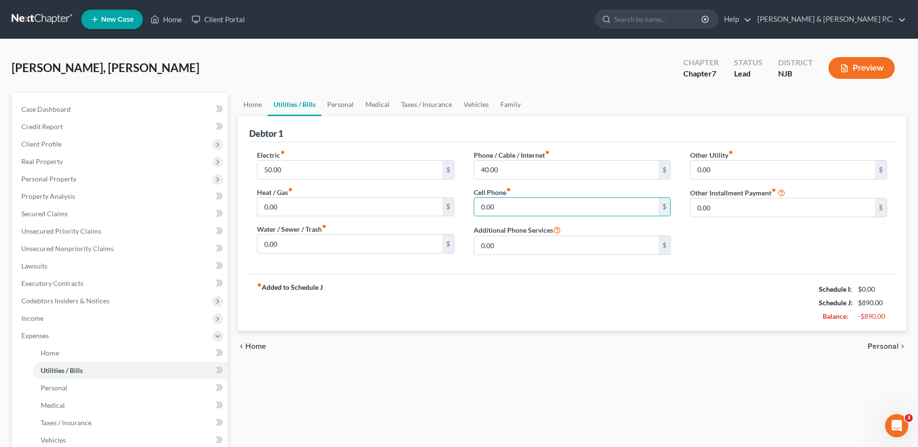
click at [887, 344] on span "Personal" at bounding box center [883, 347] width 31 height 8
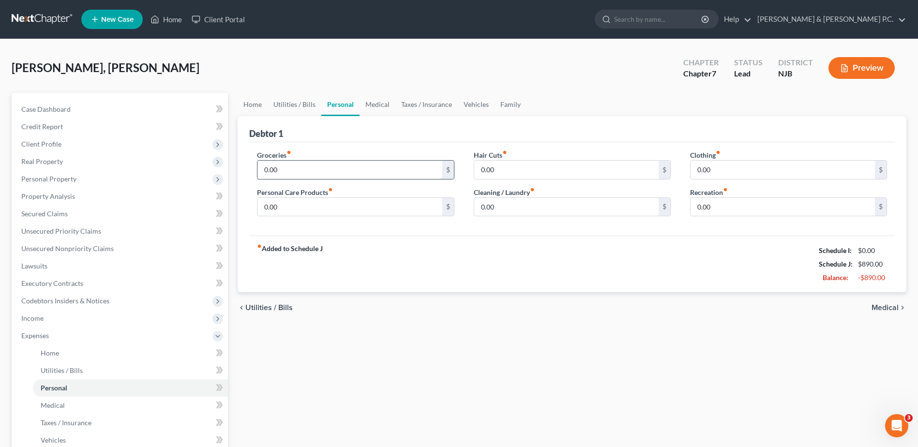
click at [418, 170] on input "0.00" at bounding box center [349, 170] width 184 height 18
type input "250.00"
click at [799, 167] on input "0.00" at bounding box center [783, 170] width 184 height 18
type input "40.00"
click at [354, 201] on input "0.00" at bounding box center [349, 207] width 184 height 18
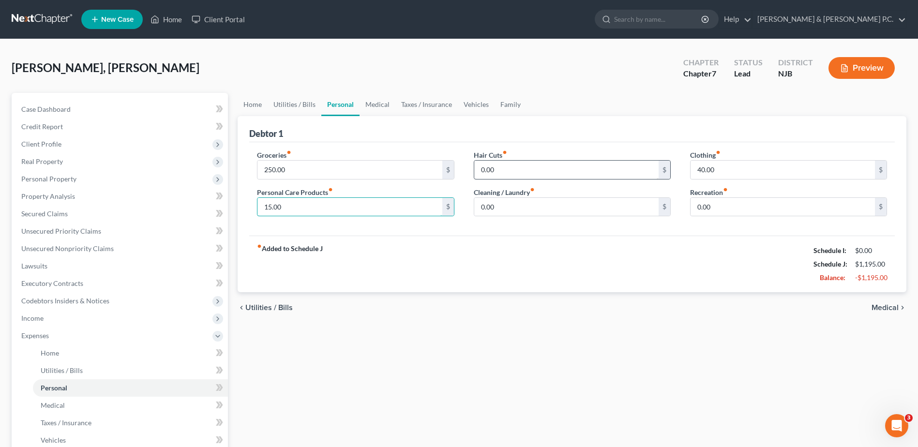
type input "15.00"
click at [497, 169] on input "0.00" at bounding box center [566, 170] width 184 height 18
type input "10.00"
click at [880, 306] on span "Medical" at bounding box center [885, 308] width 27 height 8
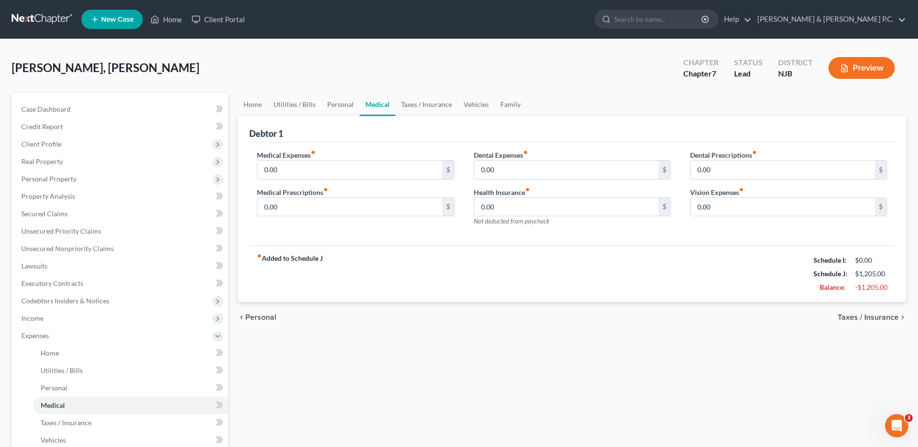
click at [883, 317] on span "Taxes / Insurance" at bounding box center [868, 318] width 61 height 8
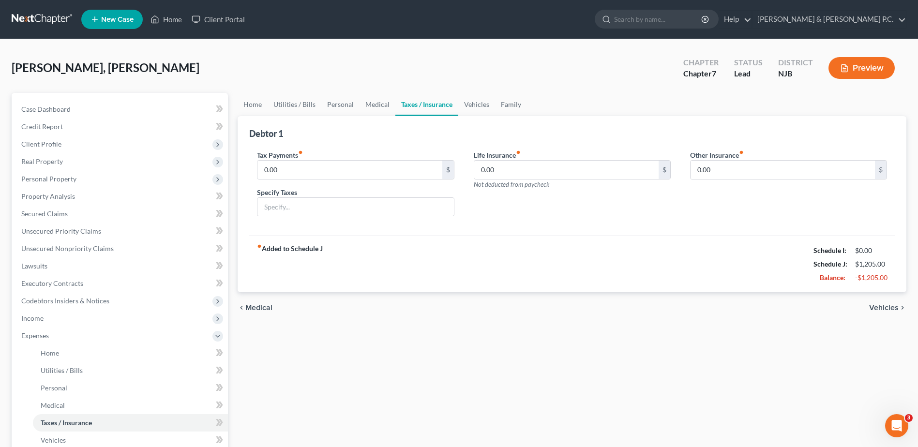
click at [894, 308] on span "Vehicles" at bounding box center [884, 308] width 30 height 8
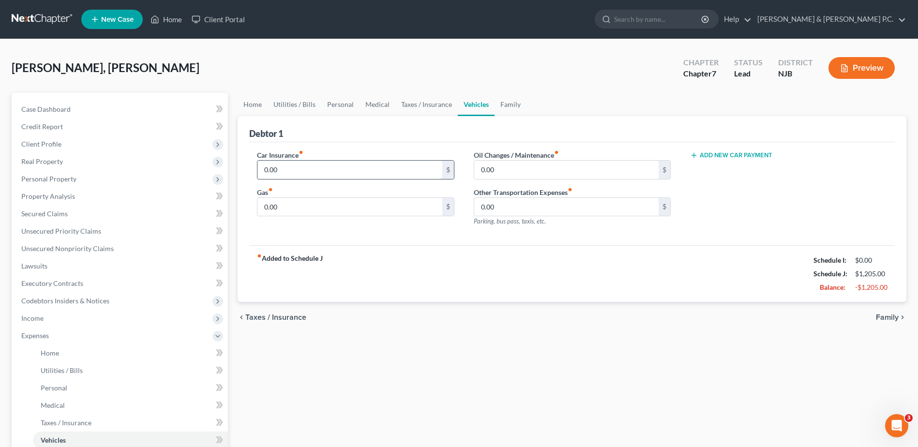
click at [333, 172] on input "0.00" at bounding box center [349, 170] width 184 height 18
type input "85.00"
click at [366, 206] on input "0.00" at bounding box center [349, 207] width 184 height 18
type input "80.00"
click at [509, 207] on input "0.00" at bounding box center [566, 207] width 184 height 18
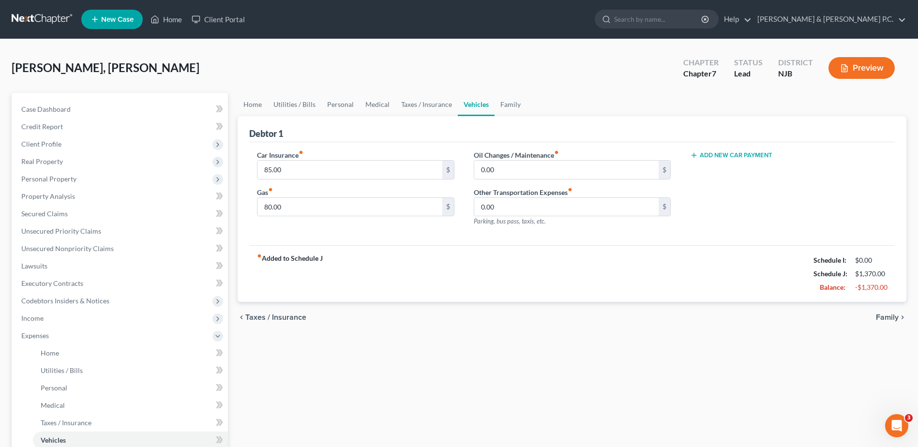
click at [891, 316] on span "Family" at bounding box center [887, 318] width 23 height 8
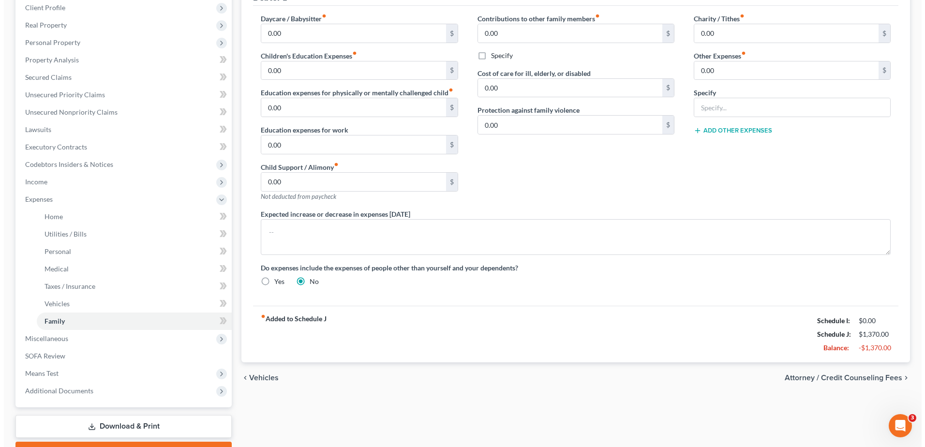
scroll to position [189, 0]
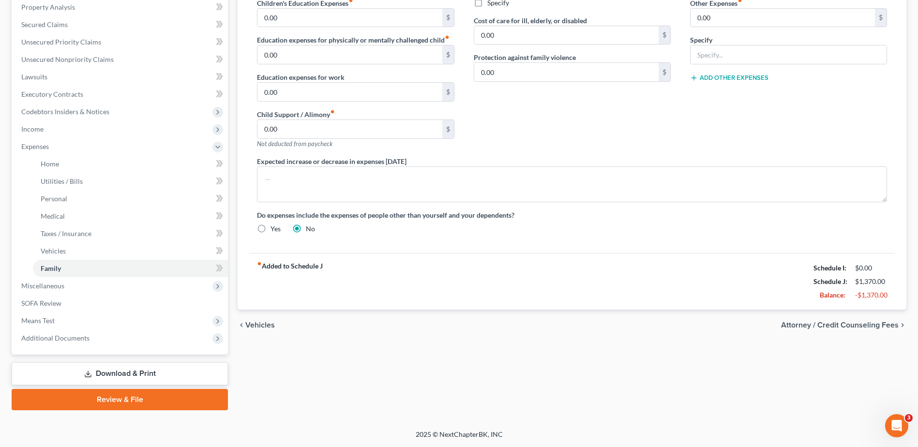
click at [862, 324] on span "Attorney / Credit Counseling Fees" at bounding box center [840, 325] width 118 height 8
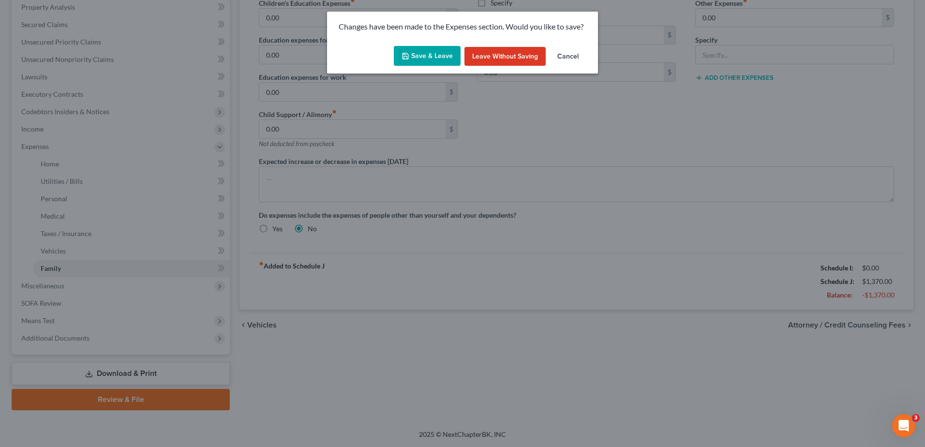
click at [442, 58] on button "Save & Leave" at bounding box center [427, 56] width 67 height 20
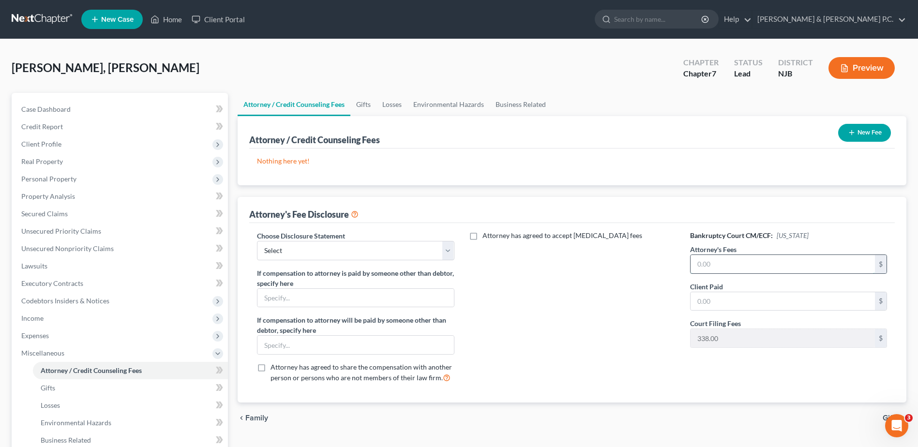
click at [733, 257] on input "text" at bounding box center [783, 264] width 184 height 18
type input "1,000.00"
click at [717, 298] on input "text" at bounding box center [783, 301] width 184 height 18
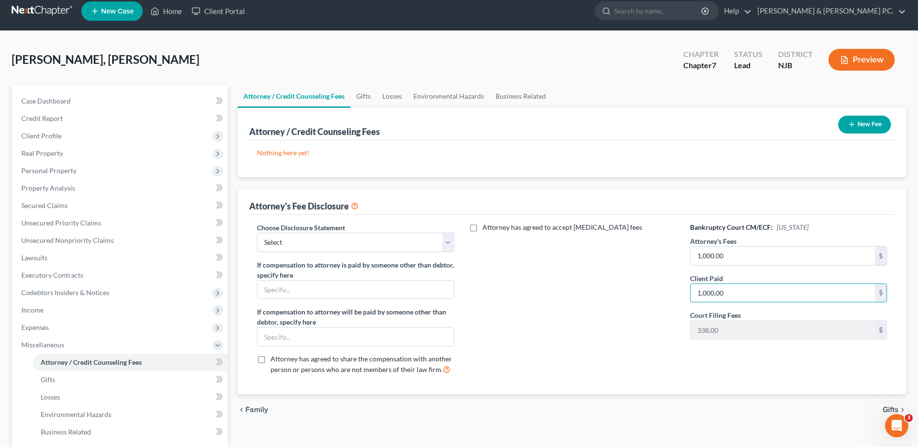
scroll to position [145, 0]
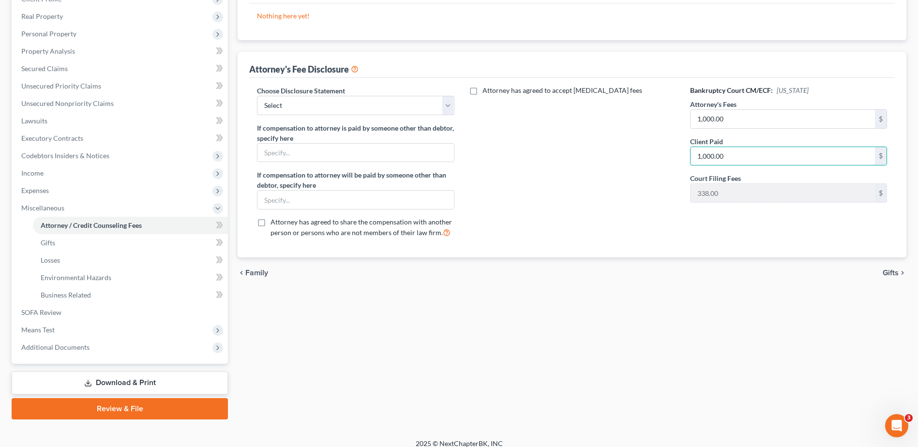
type input "1,000.00"
click at [890, 273] on span "Gifts" at bounding box center [891, 273] width 16 height 8
